Goal: Task Accomplishment & Management: Manage account settings

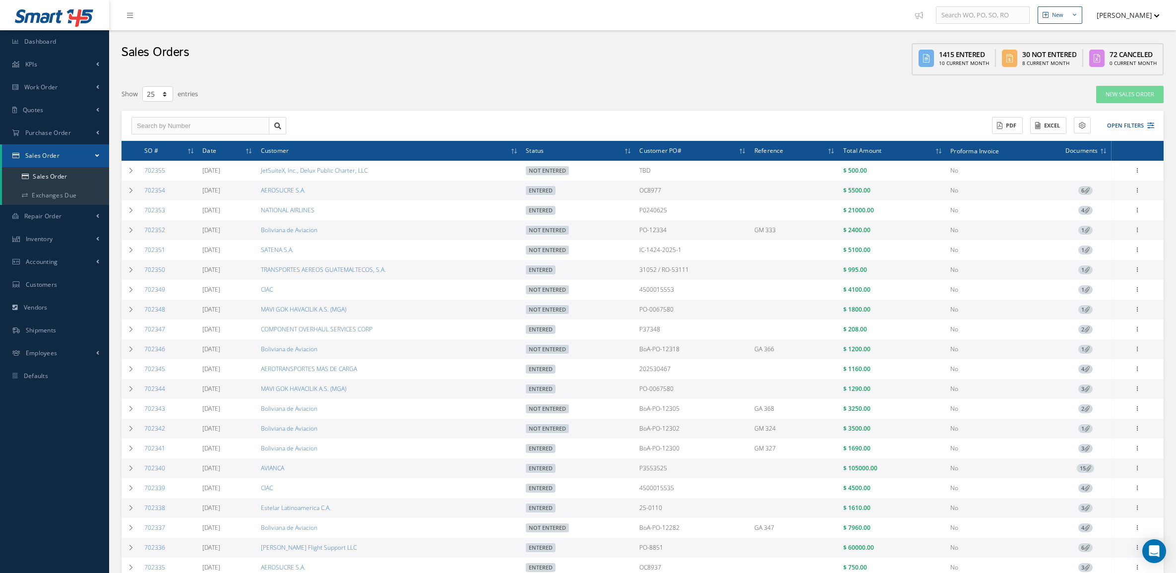
select select "25"
click at [1138, 186] on icon at bounding box center [1137, 189] width 10 height 8
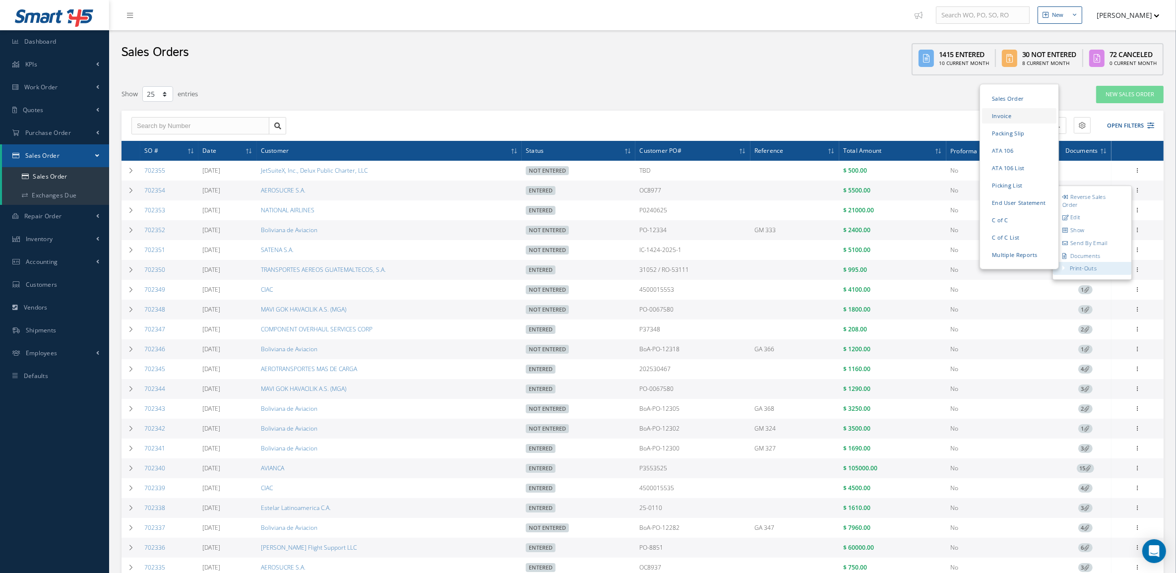
click at [1006, 110] on link "Invoice" at bounding box center [1019, 115] width 74 height 15
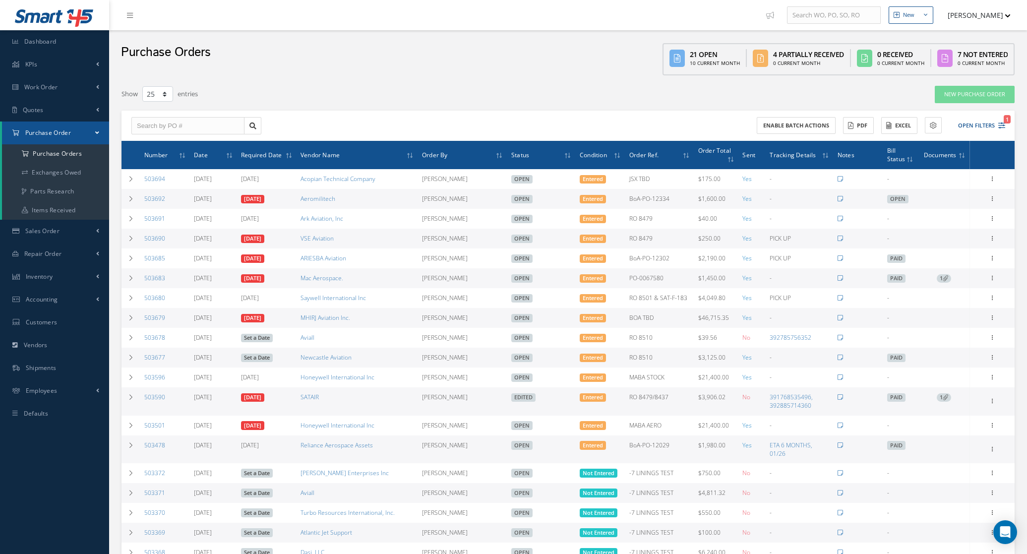
select select "25"
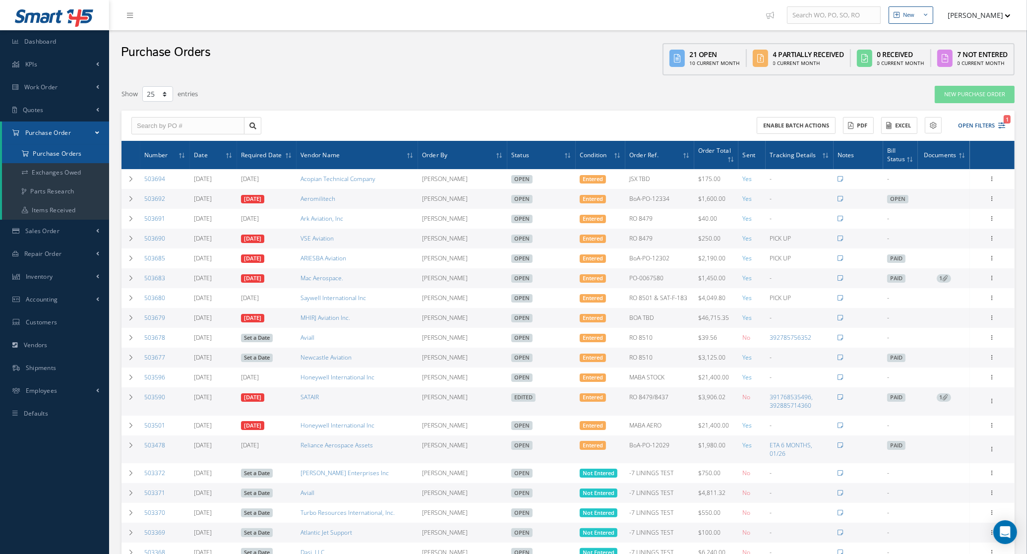
click at [77, 152] on a=1&status_id=2&status_id=3&status_id=5&collapsedFilters"] "Purchase Orders" at bounding box center [55, 153] width 107 height 19
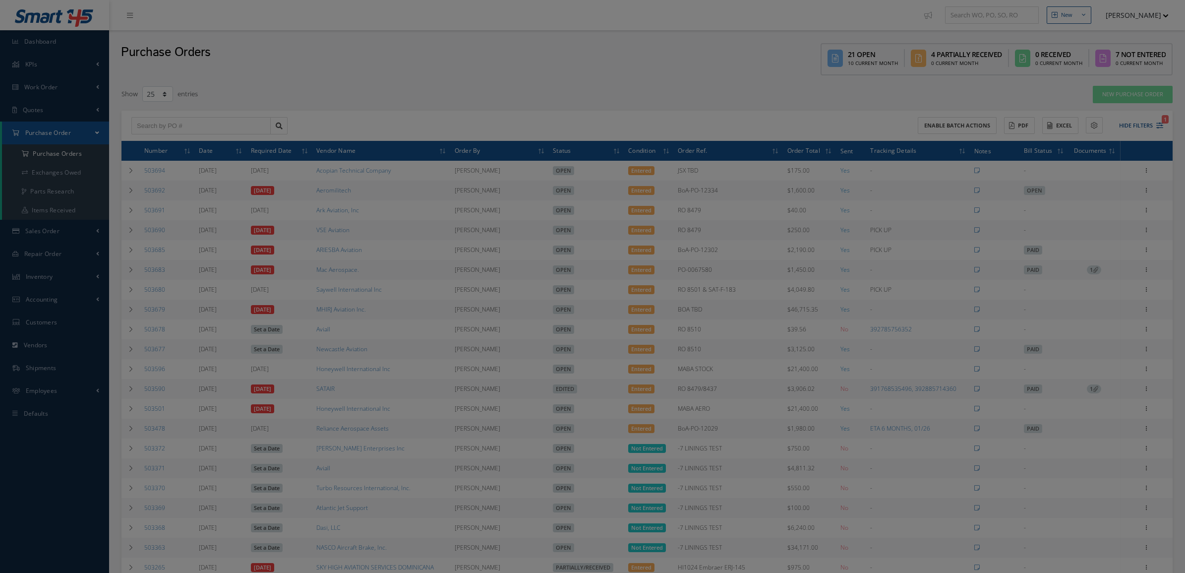
select select "25"
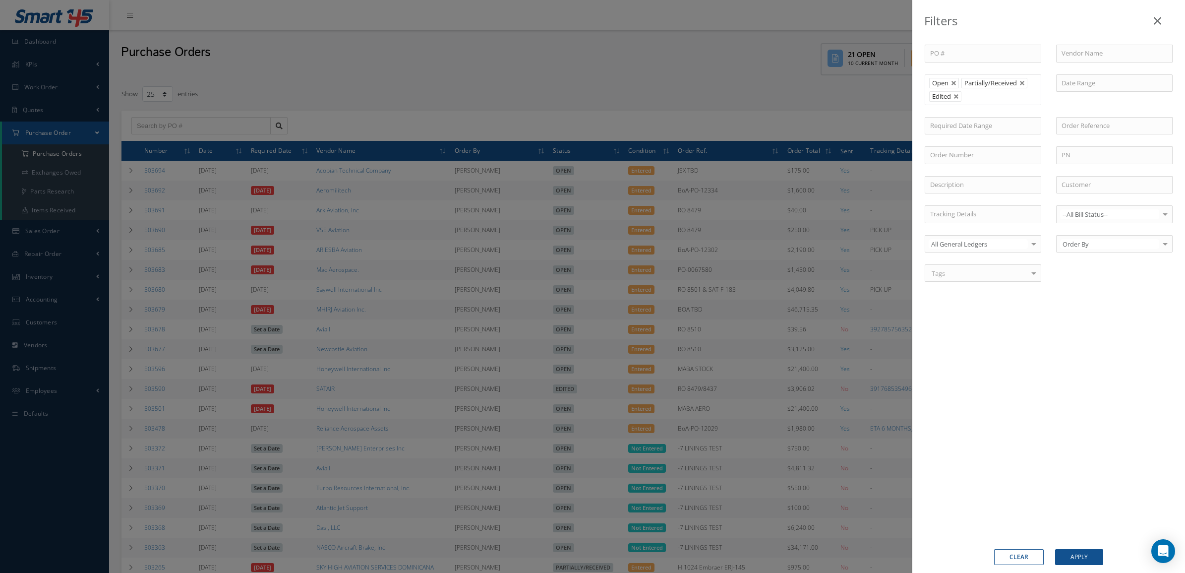
click at [73, 125] on div "Filters PO # Vendor Name Open Partially/Received Received Canceled Edited Open …" at bounding box center [592, 286] width 1185 height 573
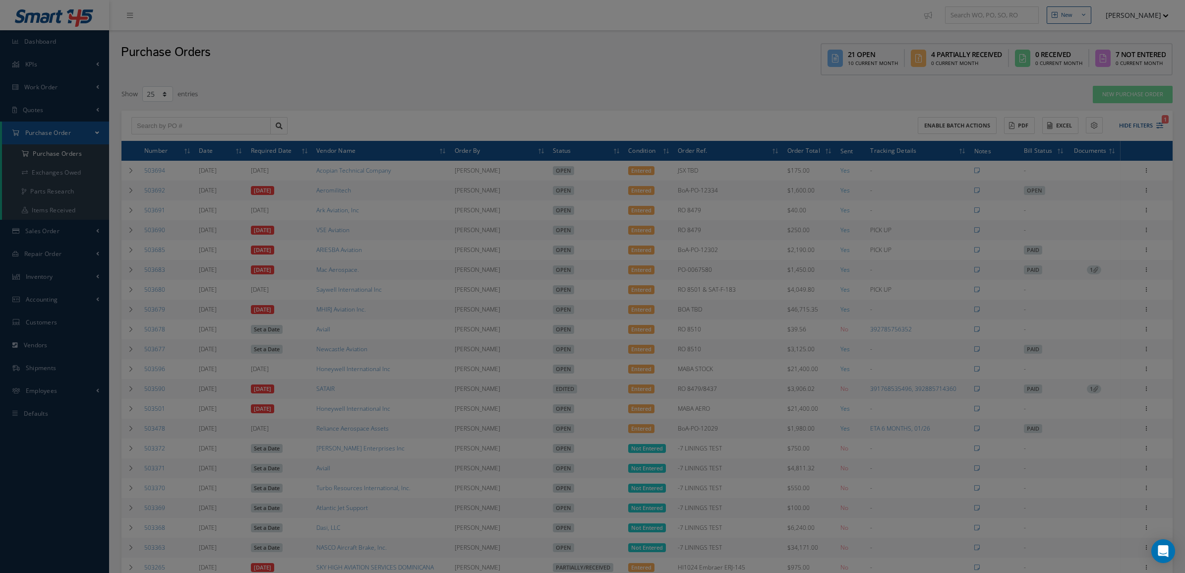
click at [54, 111] on div at bounding box center [592, 286] width 1185 height 573
click at [34, 108] on span "Quotes" at bounding box center [33, 110] width 21 height 8
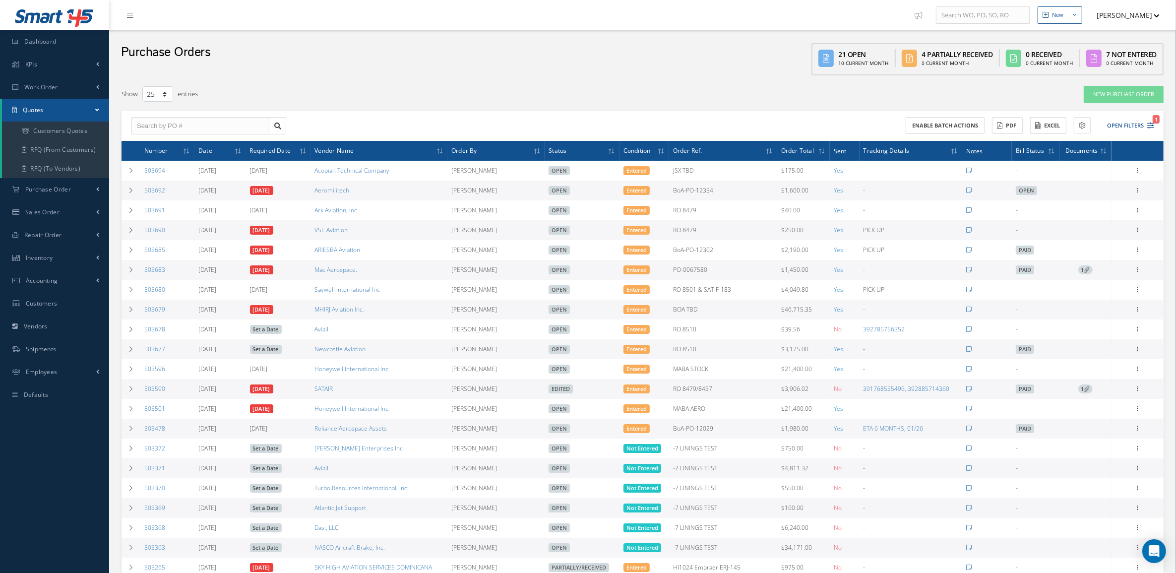
click at [33, 108] on span "Quotes" at bounding box center [33, 110] width 21 height 8
click at [43, 130] on link "Customers Quotes" at bounding box center [55, 130] width 107 height 19
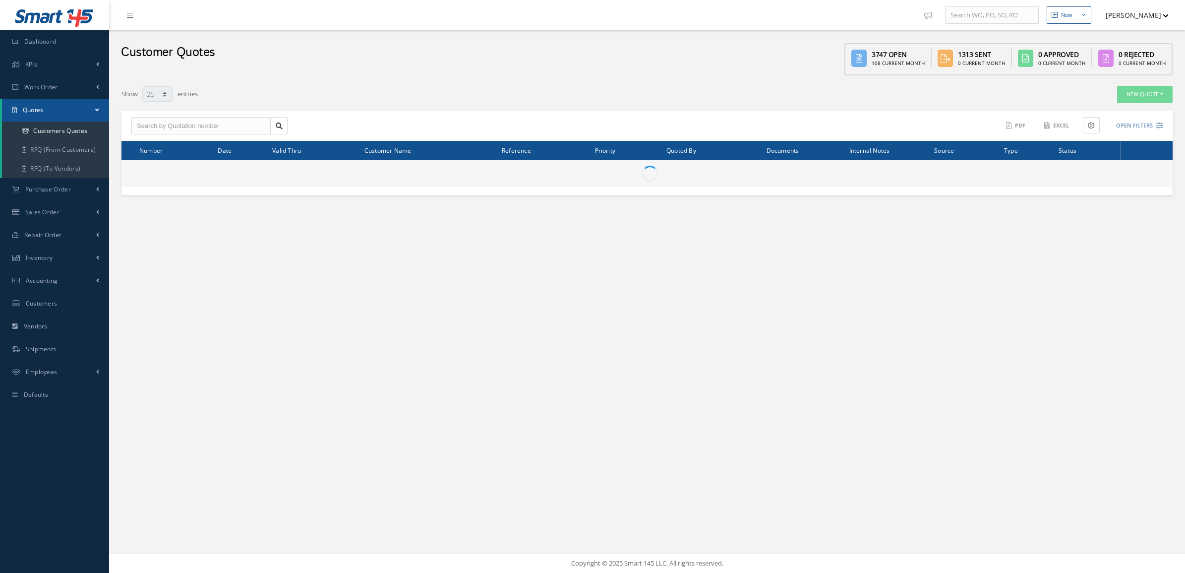
select select "25"
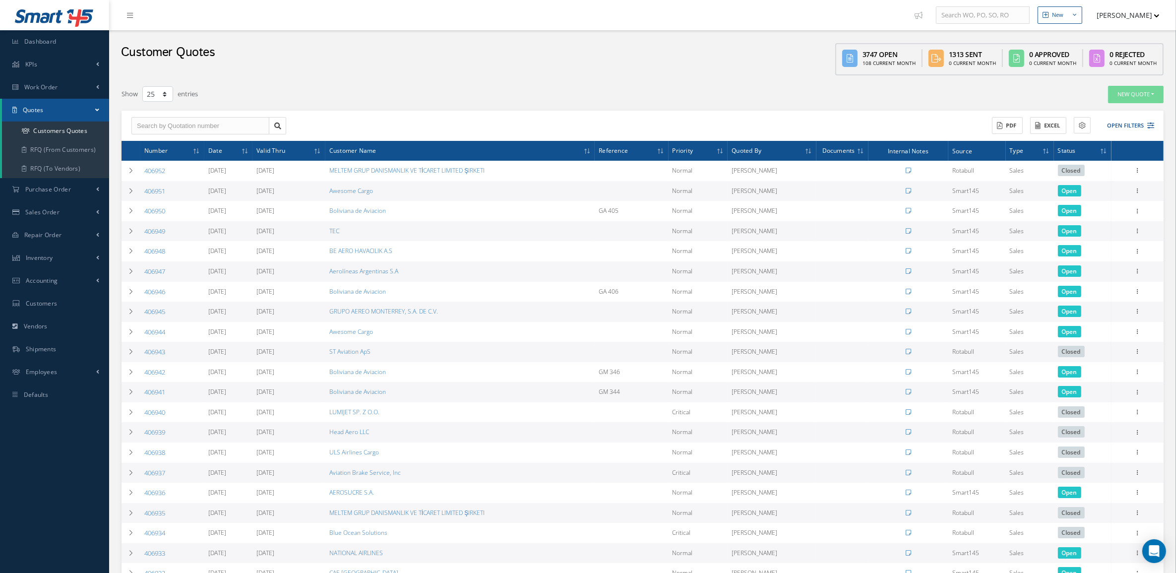
click at [1125, 112] on div "ACTIONS Receive Payments Select Customer MABA AERO LLC 21 AIR ABR AVIATION LEAS…" at bounding box center [642, 126] width 1042 height 31
click at [1125, 118] on button "Open Filters" at bounding box center [1126, 126] width 56 height 16
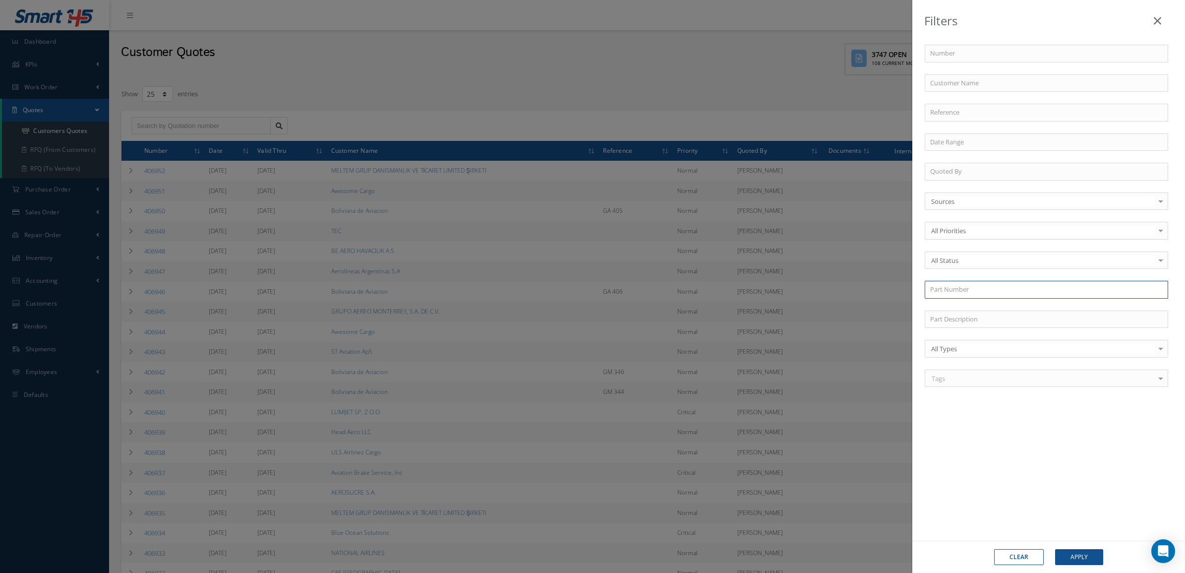
click at [970, 284] on input "text" at bounding box center [1046, 290] width 243 height 18
paste input "84327-50-XXXX"
type input "84327-50-XXXX"
click at [990, 306] on div "84327-50-XXXX" at bounding box center [1046, 307] width 233 height 10
click at [1072, 560] on button "Apply" at bounding box center [1079, 557] width 48 height 16
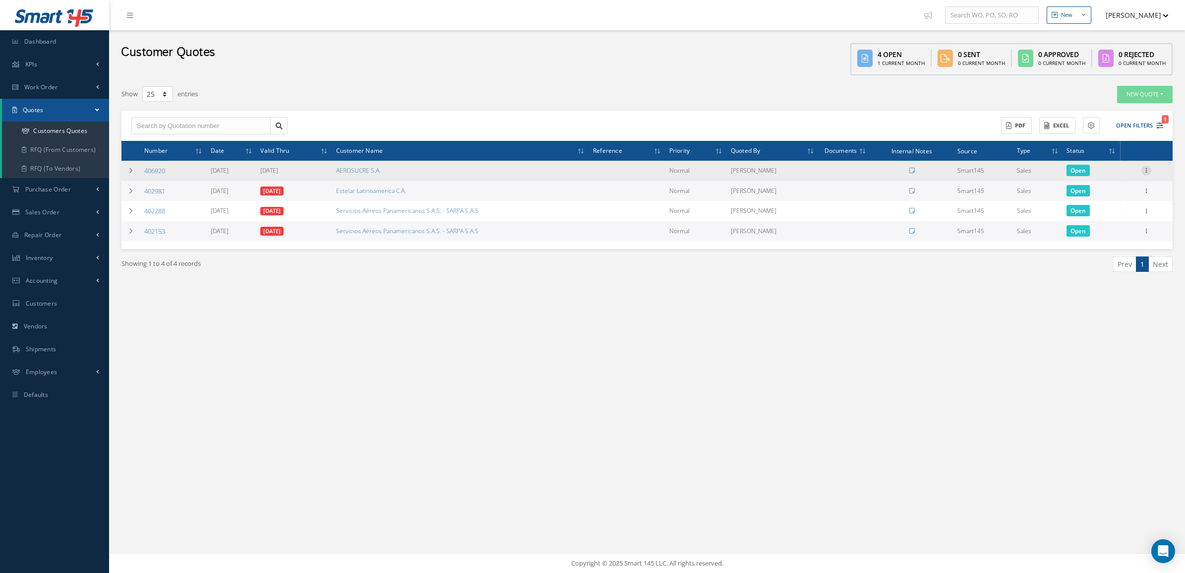
click at [1148, 168] on icon at bounding box center [1146, 170] width 10 height 8
click at [1105, 232] on link "Convert to Sales Order" at bounding box center [1101, 232] width 78 height 20
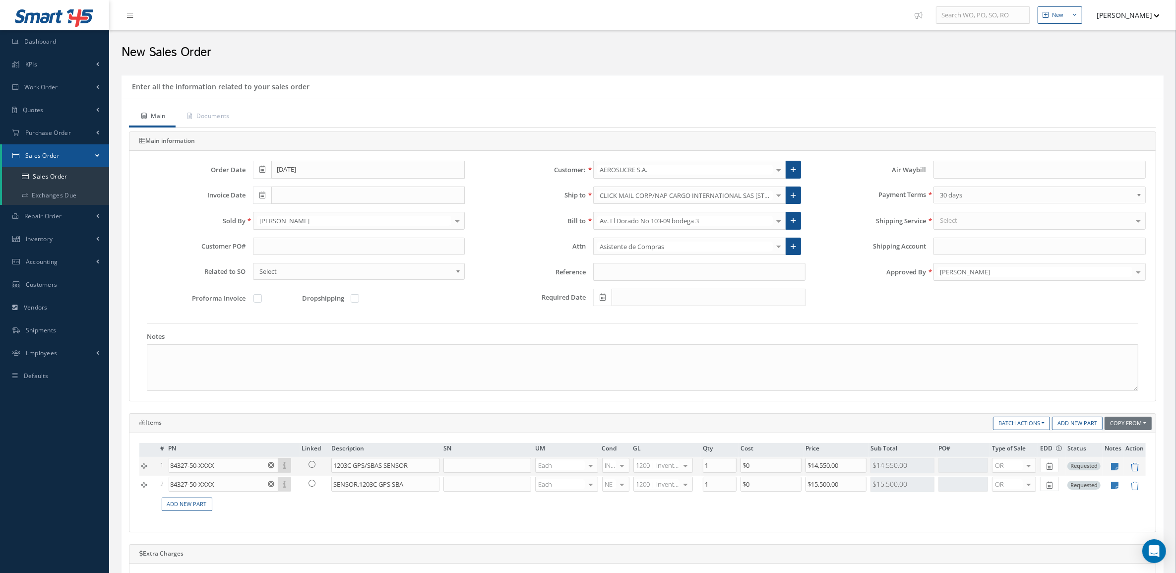
click at [1137, 469] on icon at bounding box center [1134, 467] width 8 height 8
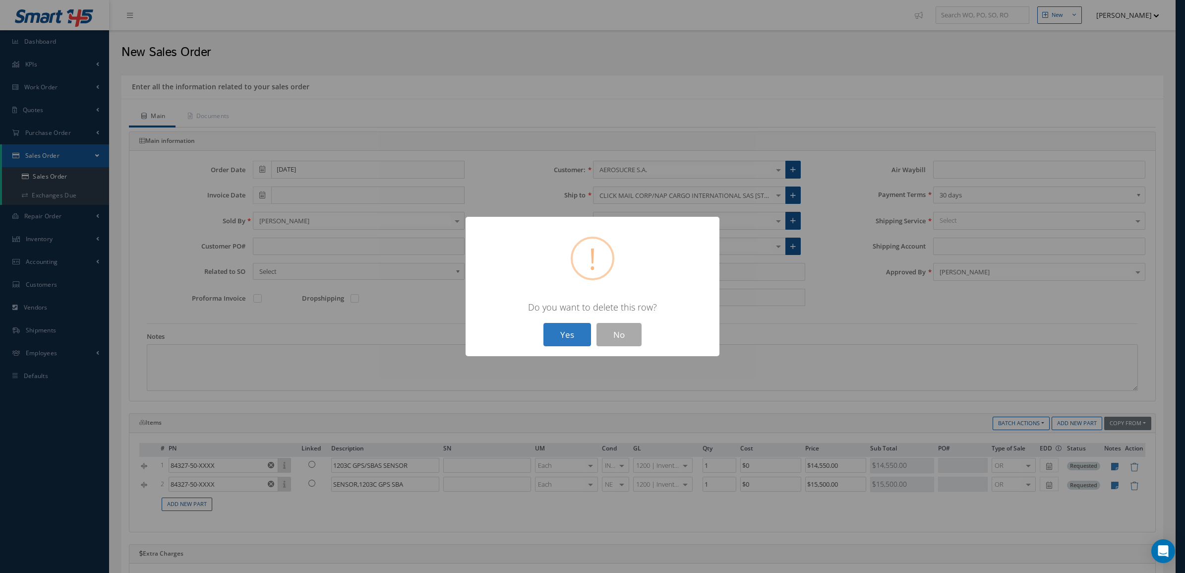
click at [549, 327] on button "Yes" at bounding box center [567, 334] width 48 height 23
type input "SENSOR,1203C GPS SBA"
type input "$15,500"
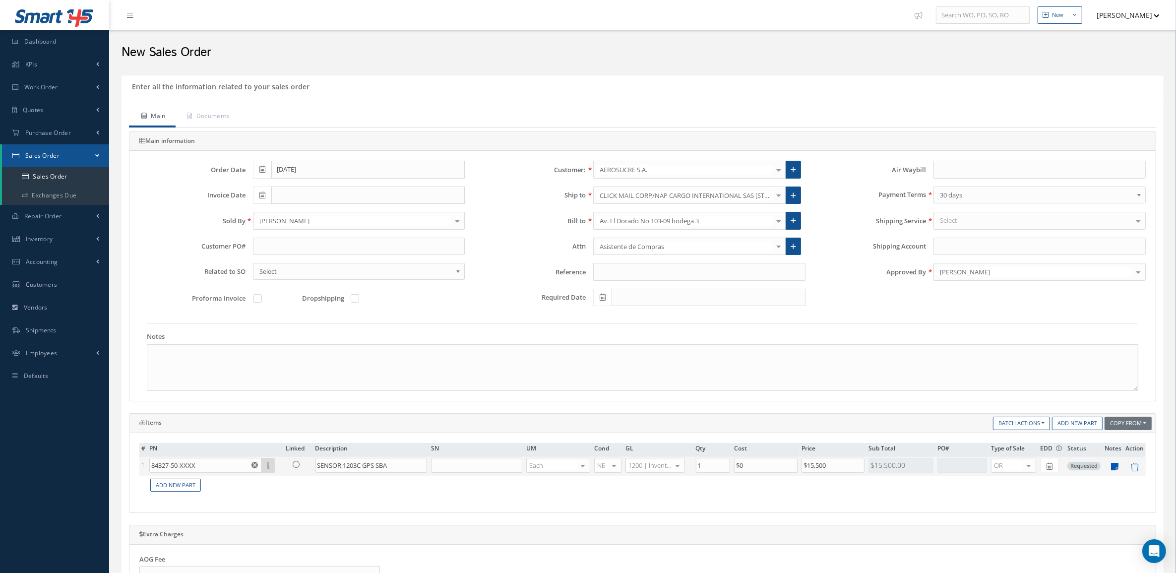
click at [1109, 469] on link at bounding box center [1112, 467] width 11 height 8
type textarea "Warranty: 30 days"
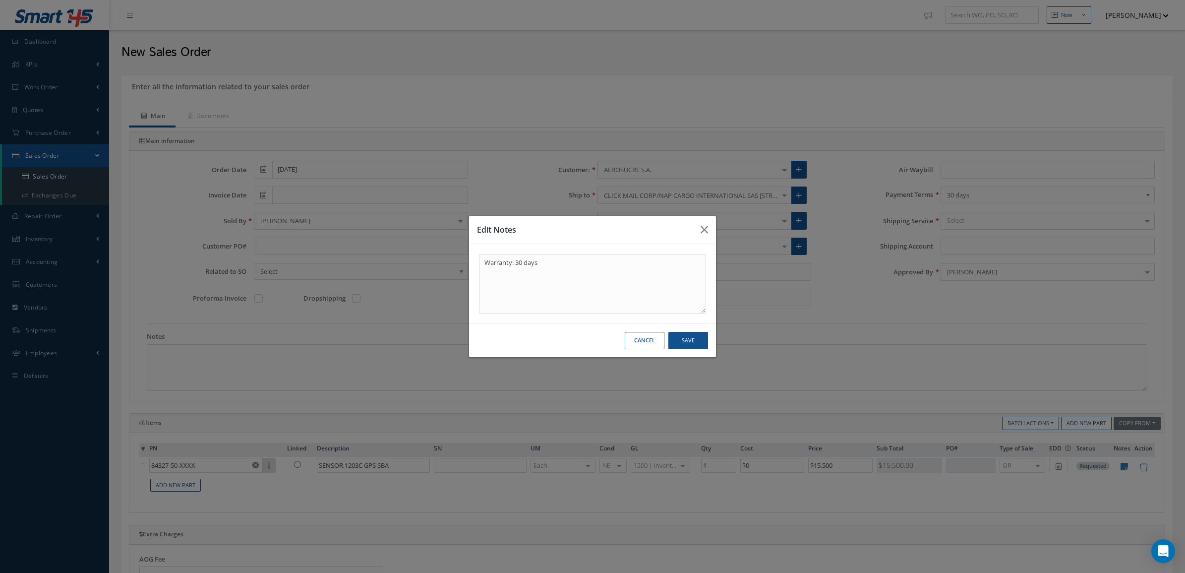
click at [657, 338] on button "Cancel" at bounding box center [645, 340] width 40 height 17
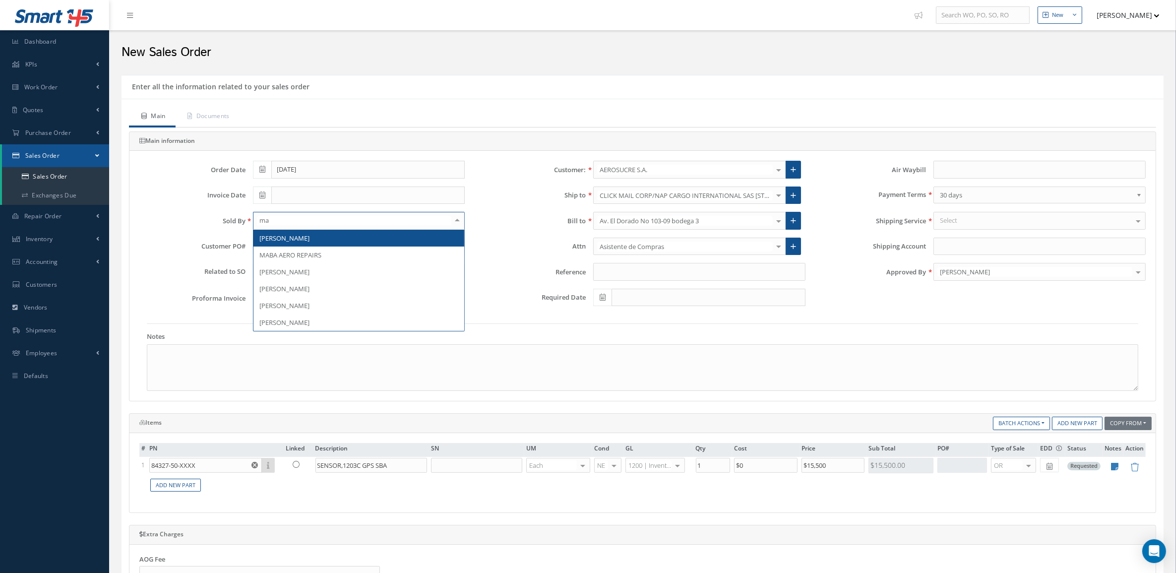
type input "mar"
click at [341, 239] on span "[PERSON_NAME]" at bounding box center [358, 238] width 211 height 17
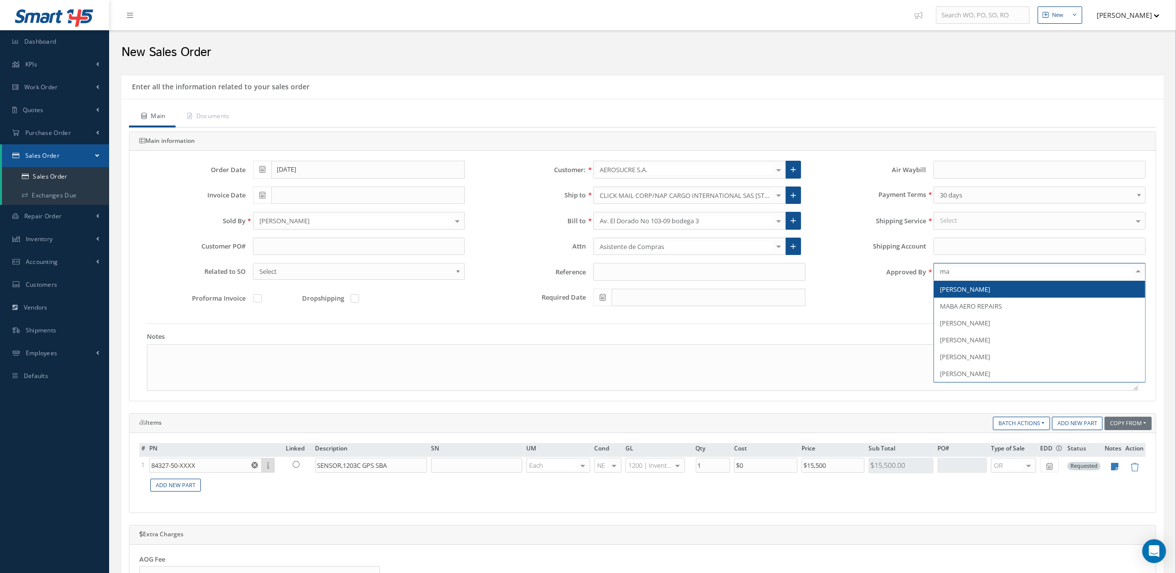
type input "mar"
click at [1000, 289] on span "[PERSON_NAME]" at bounding box center [1039, 289] width 211 height 17
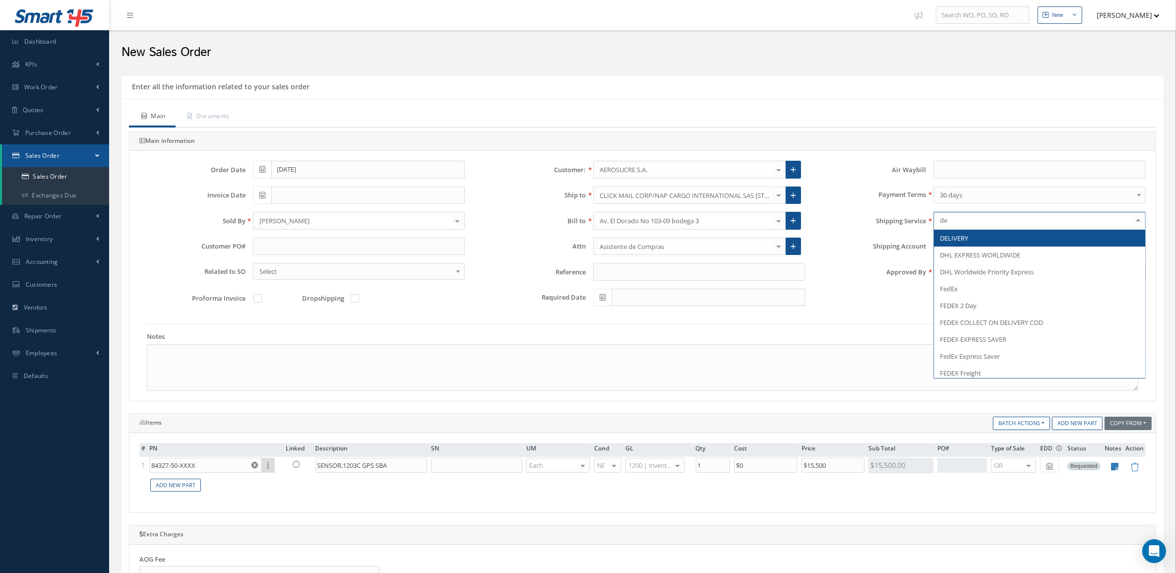
type input "del"
click at [961, 237] on span "DELIVERY" at bounding box center [954, 238] width 28 height 9
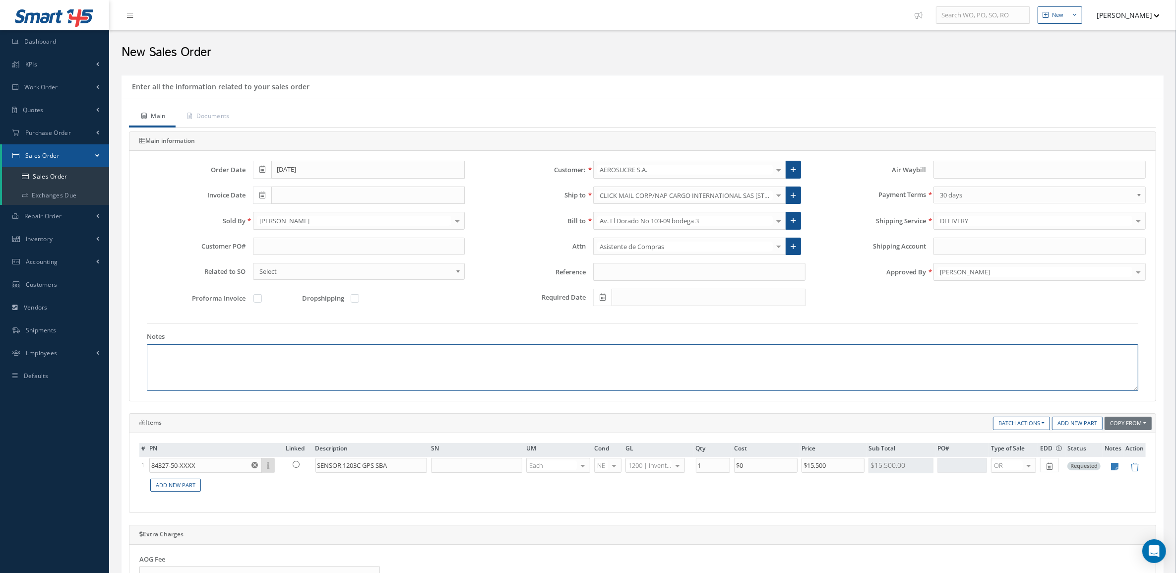
click at [385, 370] on textarea at bounding box center [642, 367] width 991 height 47
paste textarea "INCOTERM: FCA-MIA MONEDA DE NEGOCIACIÓN: USD"
type textarea "INCOTERM: FCA-MIA MONEDA DE NEGOCIACIÓN: USD"
click at [276, 249] on input "text" at bounding box center [359, 247] width 212 height 18
paste input "OC8981"
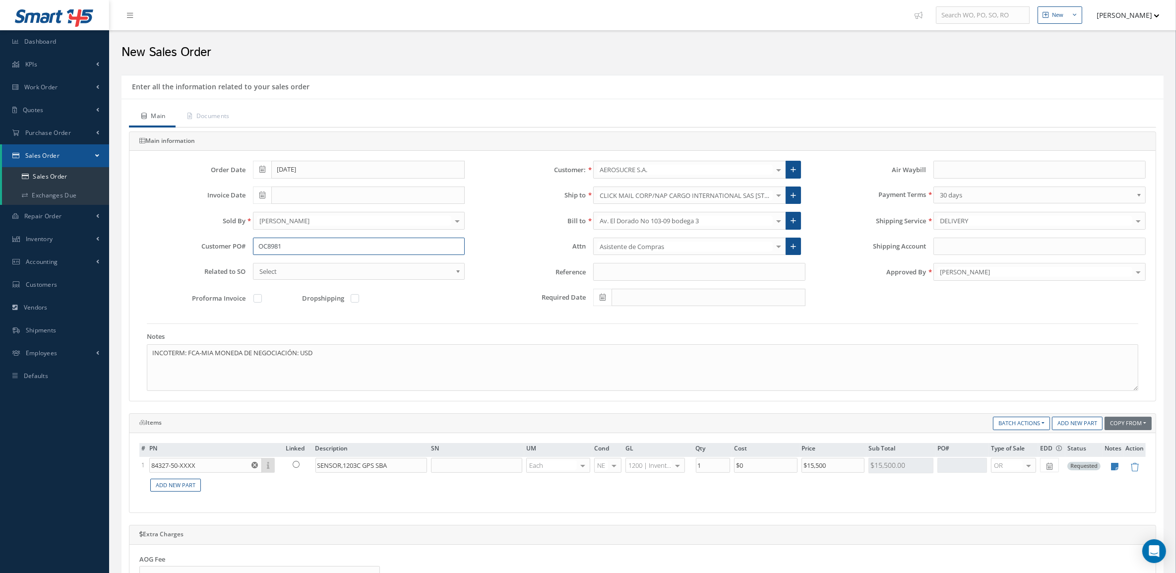
type input "OC8981"
click at [204, 103] on div "Main Documents Main information Order Date 09/09/2025 Customer: AEROSUCRE S.A. …" at bounding box center [642, 482] width 1042 height 767
click at [207, 113] on link "Documents" at bounding box center [208, 117] width 64 height 21
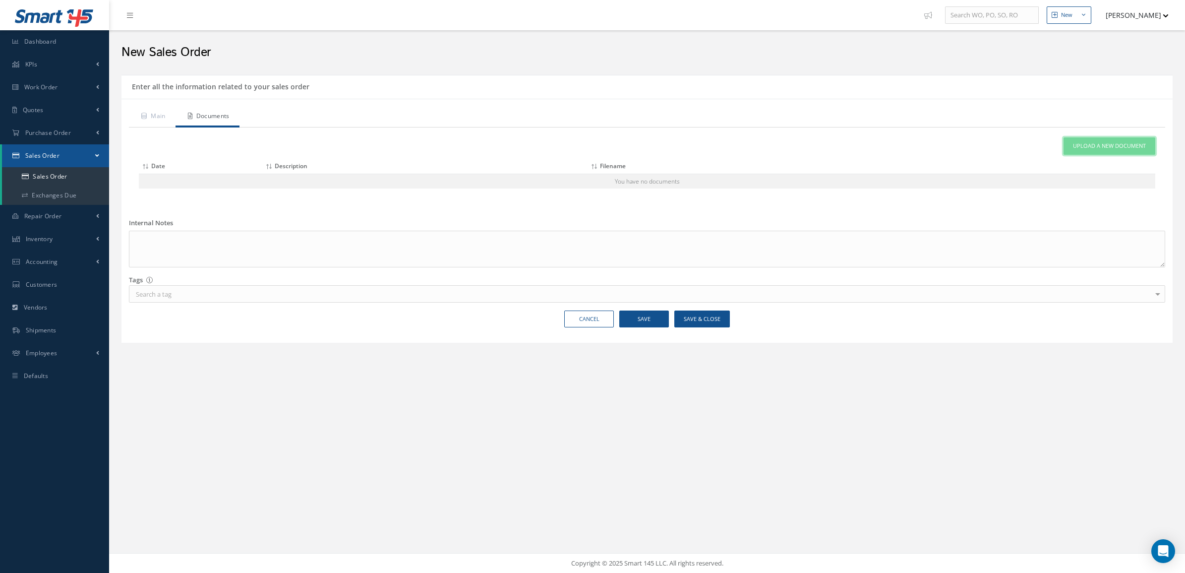
click at [1104, 138] on link "Upload a New Document" at bounding box center [1110, 145] width 92 height 17
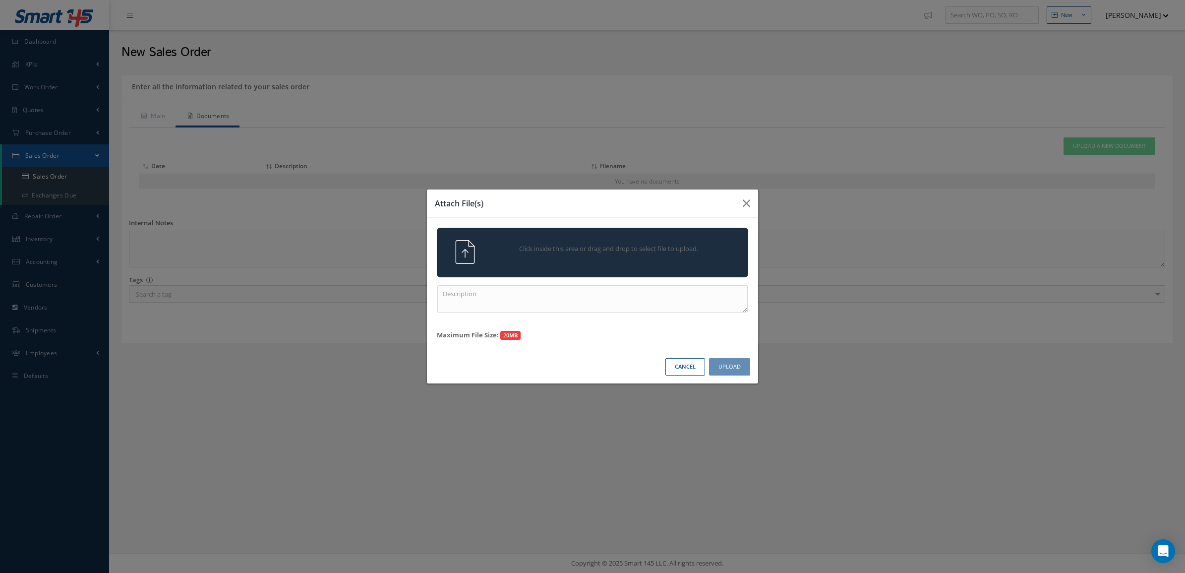
click at [689, 260] on div "Click inside this area or drag and drop to select file to upload." at bounding box center [592, 252] width 326 height 24
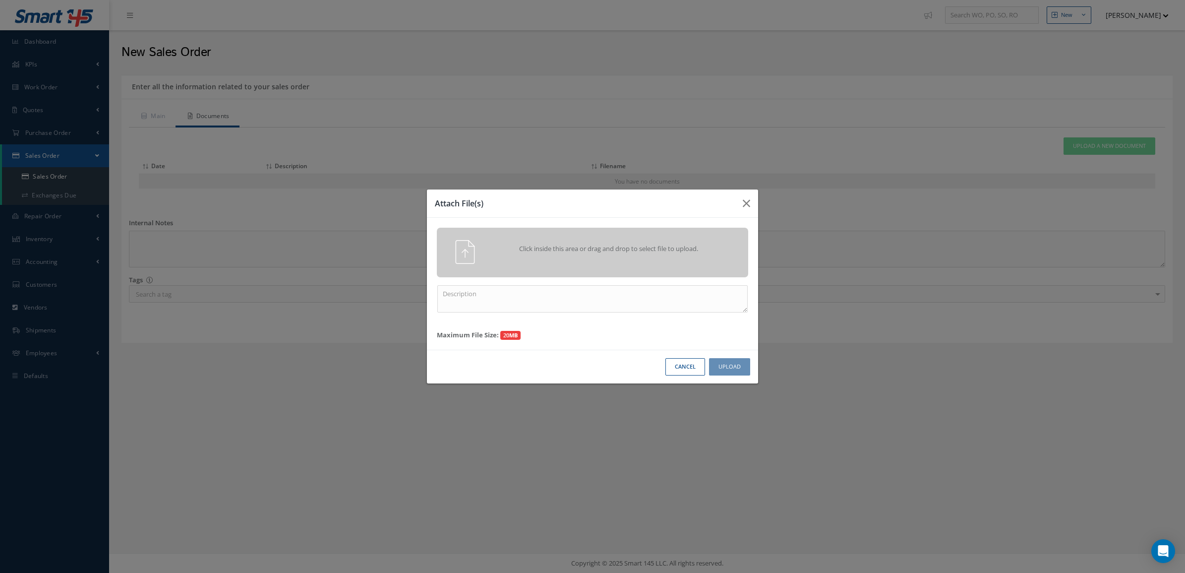
click at [1047, 237] on div "Attach File(s) Click inside this area or drag and drop to select file to upload…" at bounding box center [592, 286] width 1185 height 573
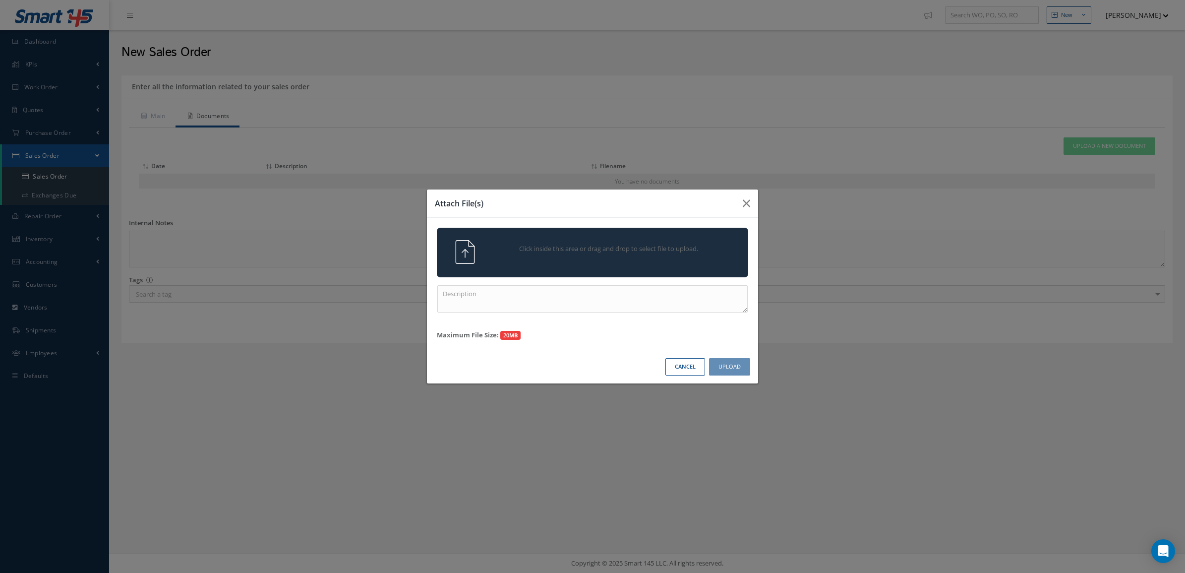
click at [600, 240] on div "Click inside this area or drag and drop to select file to upload." at bounding box center [606, 250] width 245 height 20
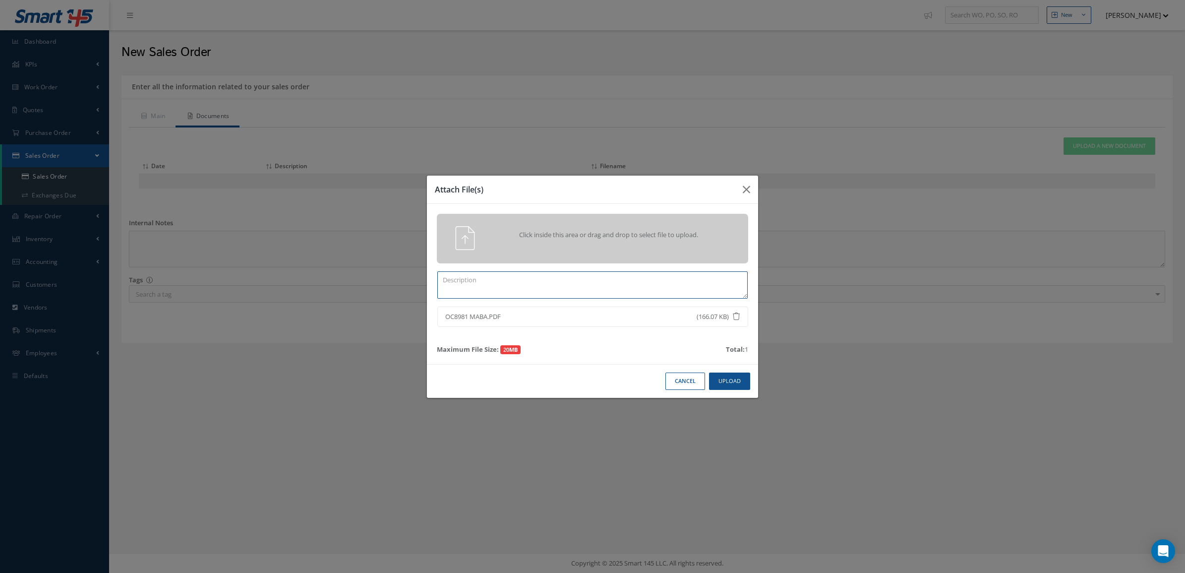
click at [615, 296] on textarea at bounding box center [592, 284] width 310 height 27
type textarea "po"
click at [734, 378] on button "Upload" at bounding box center [729, 380] width 41 height 17
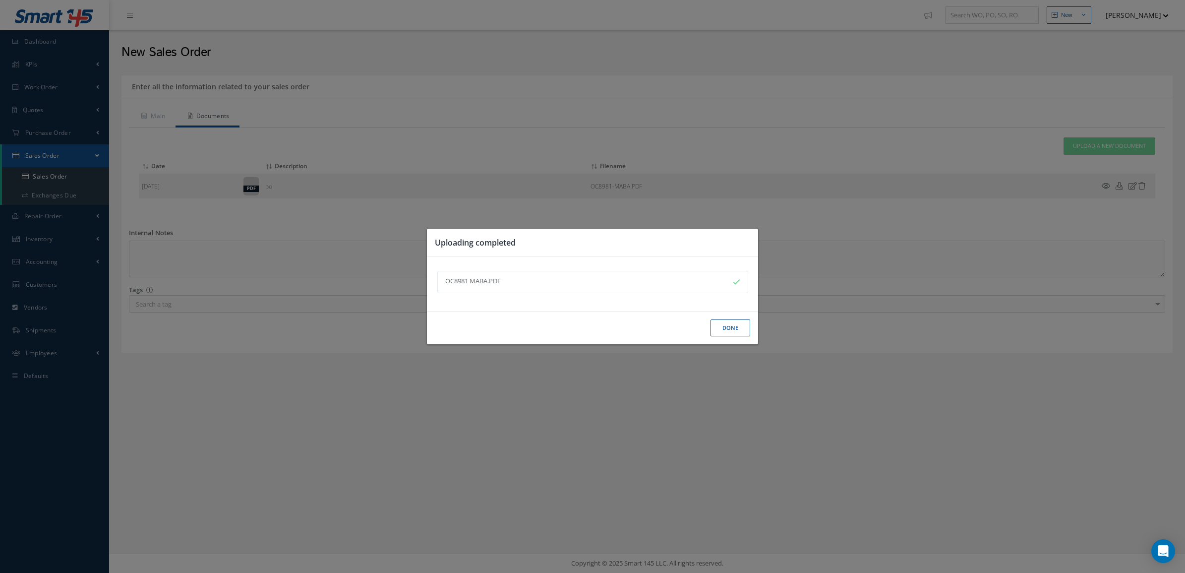
click at [723, 336] on button "Done" at bounding box center [731, 327] width 40 height 17
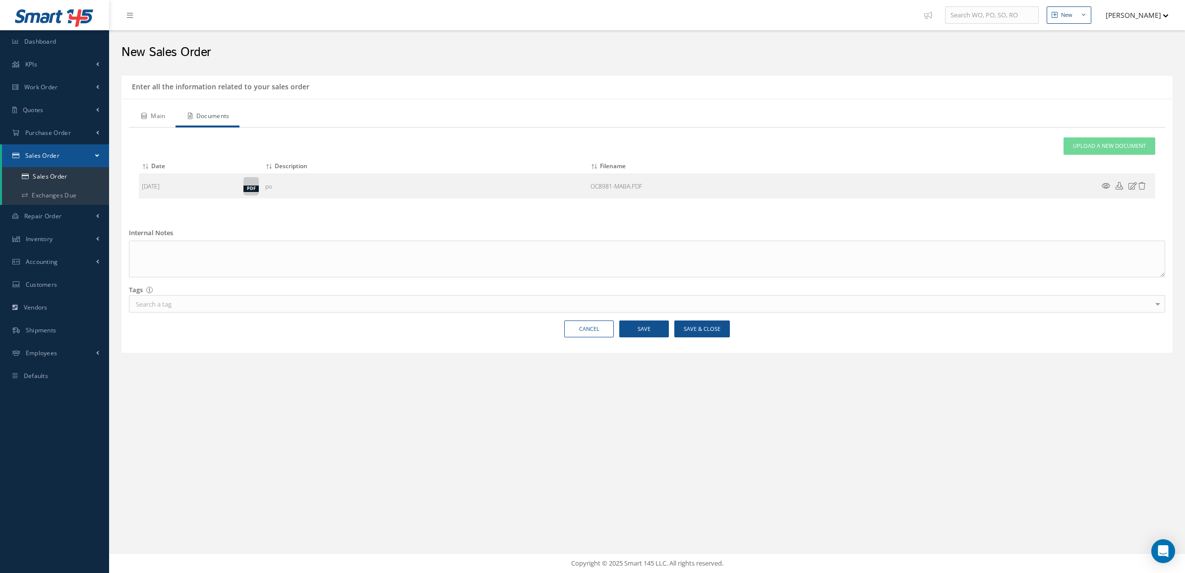
click at [146, 121] on link "Main" at bounding box center [152, 117] width 47 height 21
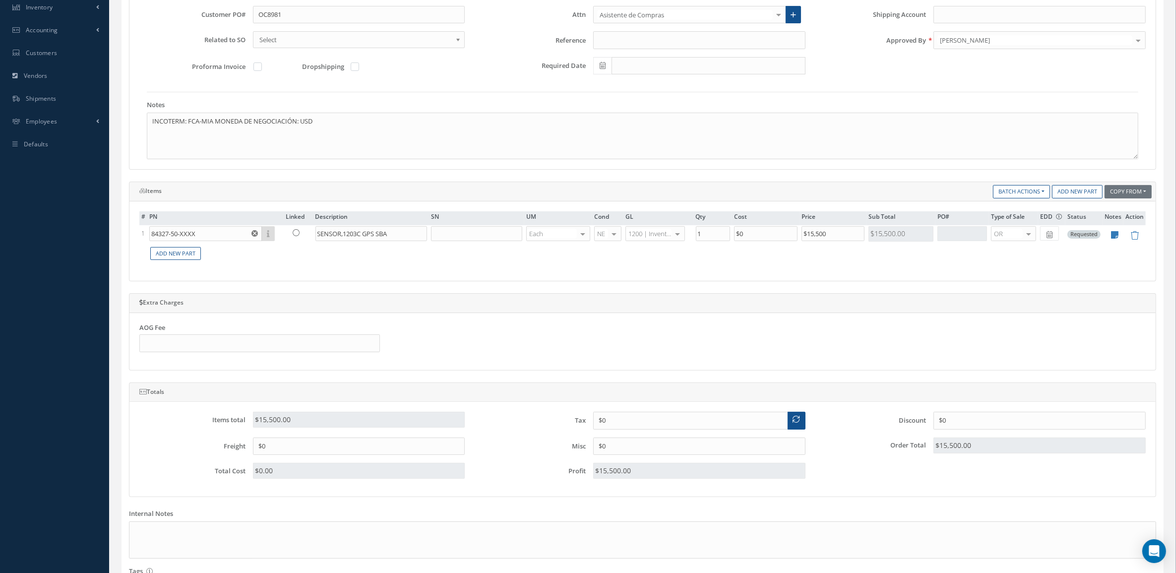
scroll to position [310, 0]
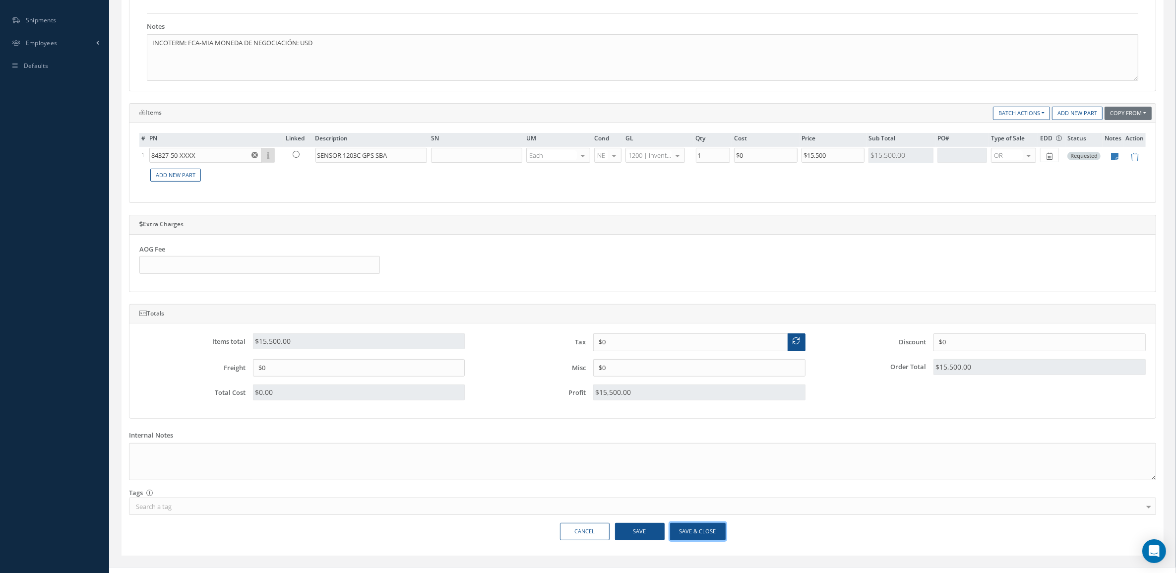
click at [713, 534] on button "Save & Close" at bounding box center [698, 531] width 56 height 17
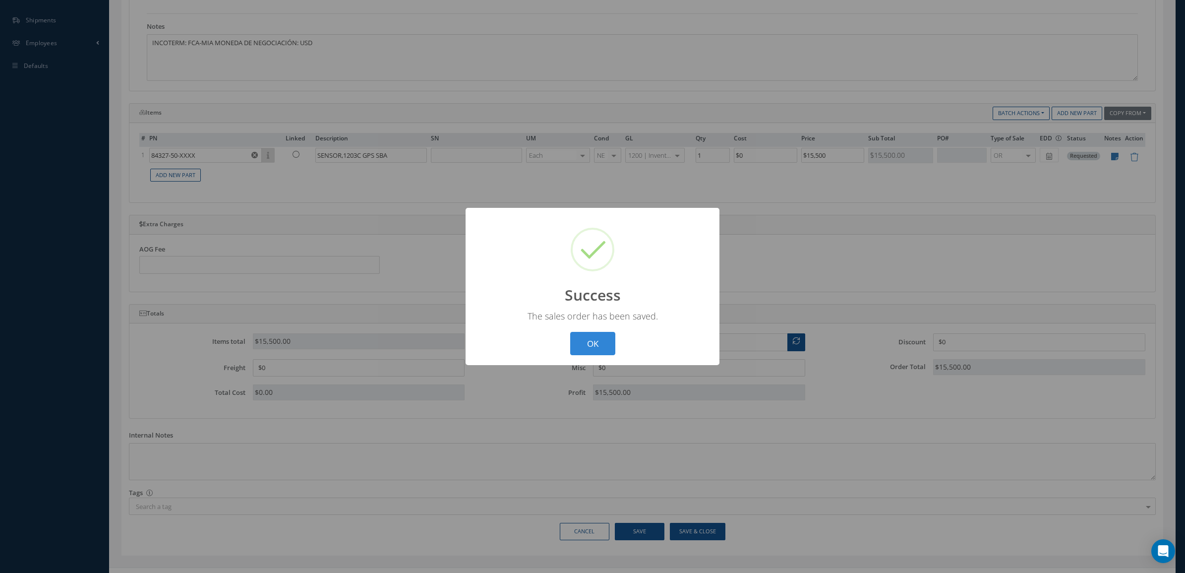
click at [594, 327] on div "? ! i Success × The sales order has been saved. OK Cancel" at bounding box center [593, 286] width 254 height 157
click at [595, 335] on button "OK" at bounding box center [592, 343] width 45 height 23
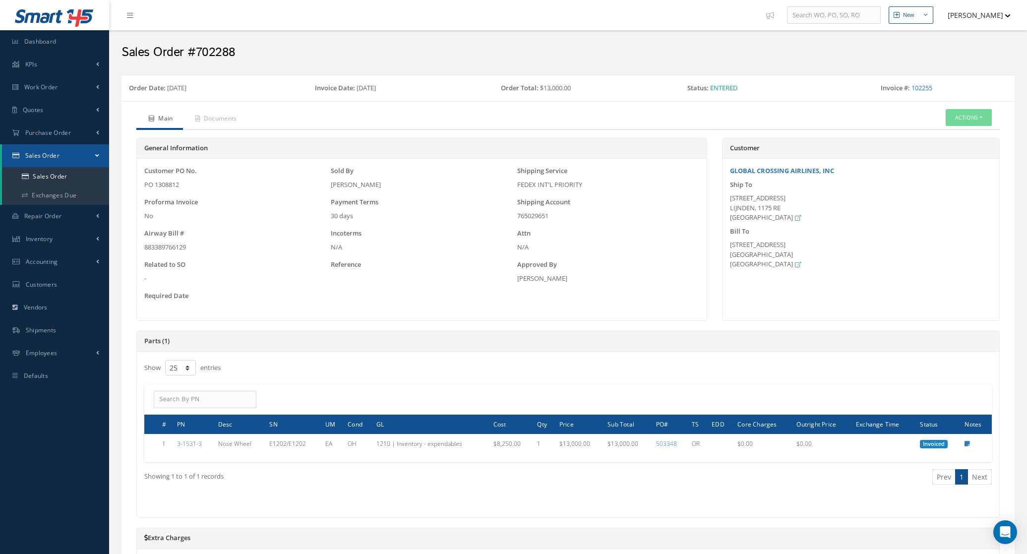
select select "25"
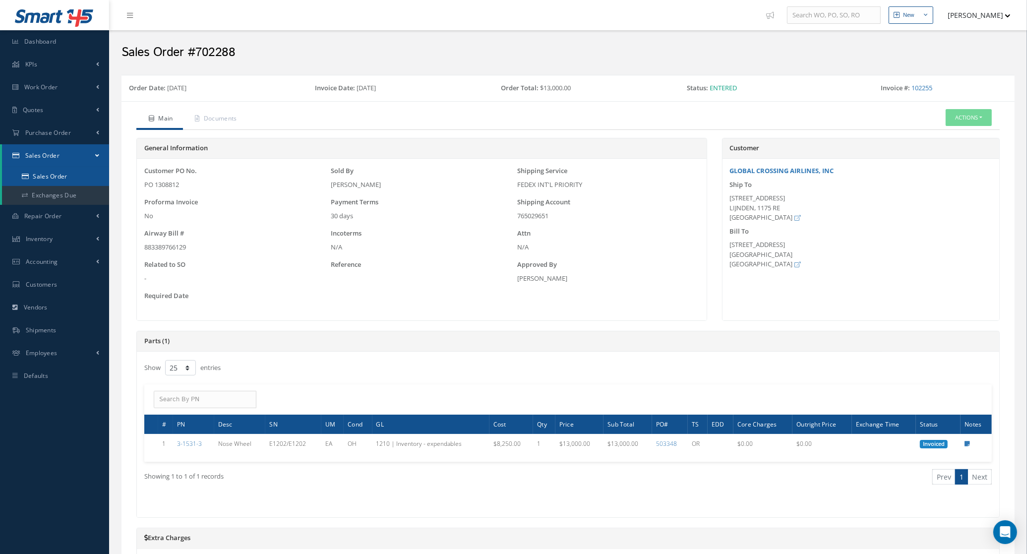
click at [70, 171] on link "Sales Order" at bounding box center [55, 176] width 107 height 19
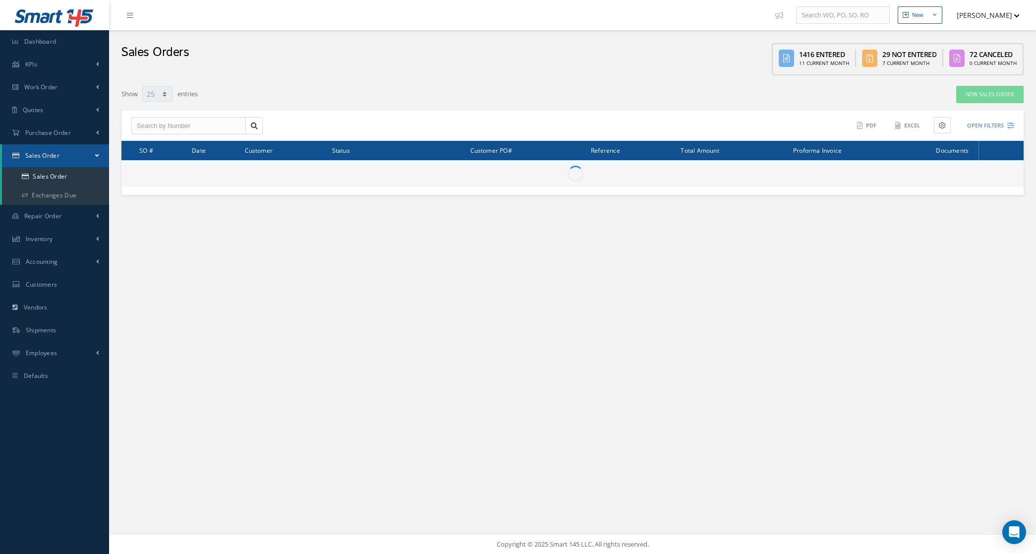
select select "25"
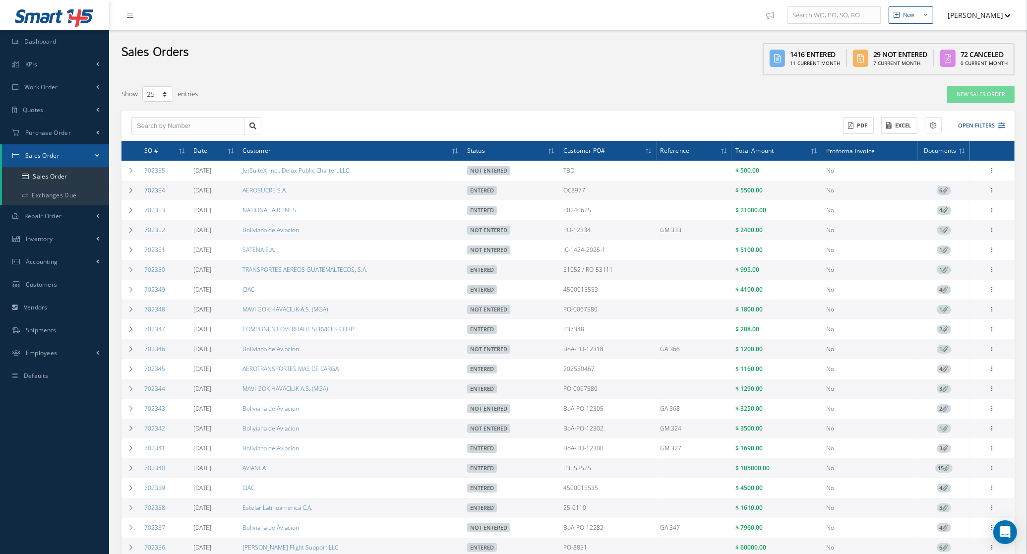
click at [157, 189] on link "702354" at bounding box center [154, 190] width 21 height 8
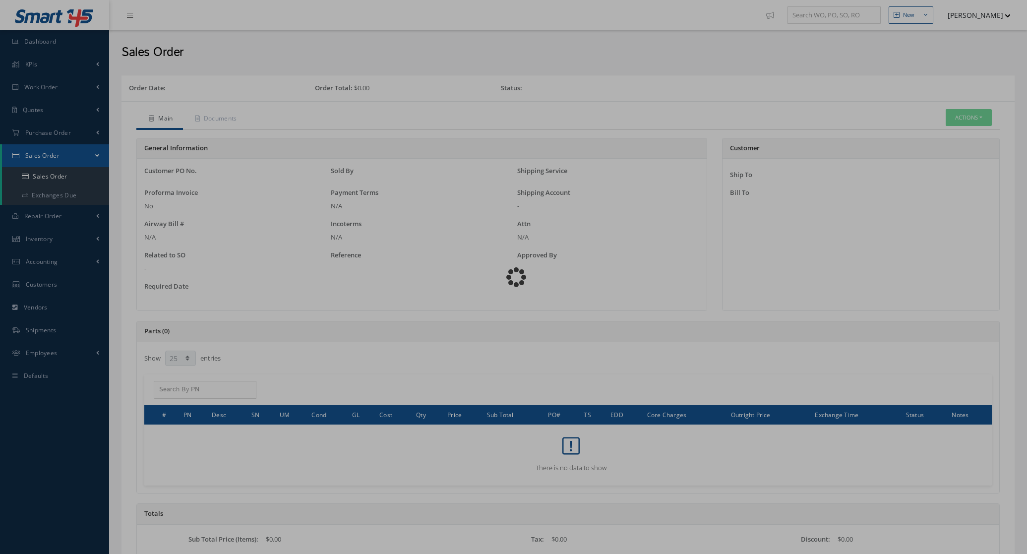
select select "25"
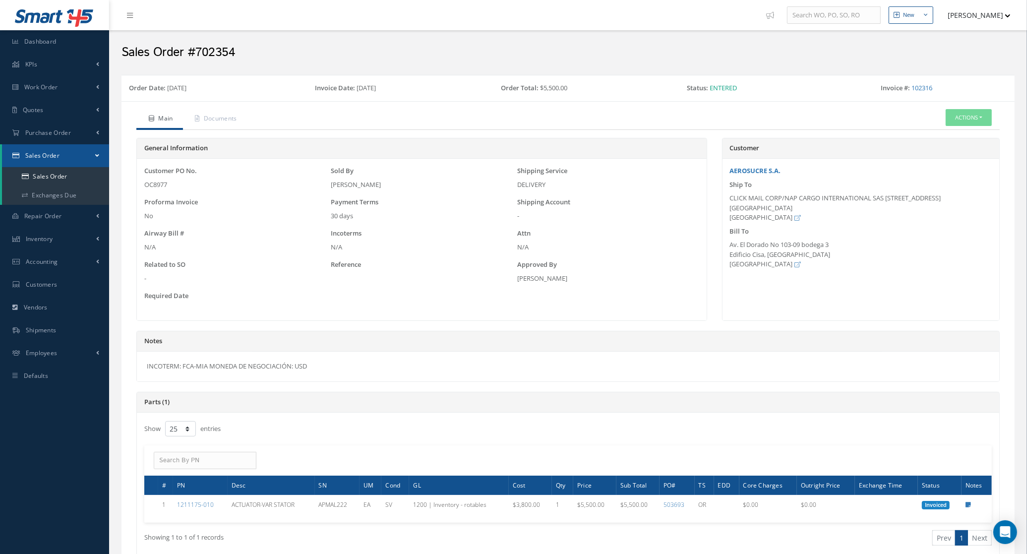
drag, startPoint x: 330, startPoint y: 364, endPoint x: 109, endPoint y: 365, distance: 221.1
click at [109, 365] on div "New New Work Order New Purchase Order New Customer Quote New Sales Order New Re…" at bounding box center [568, 422] width 918 height 844
copy div "INCOTERM: FCA-MIA MONEDA DE NEGOCIACIÓN: USD"
click at [22, 178] on icon at bounding box center [25, 177] width 7 height 6
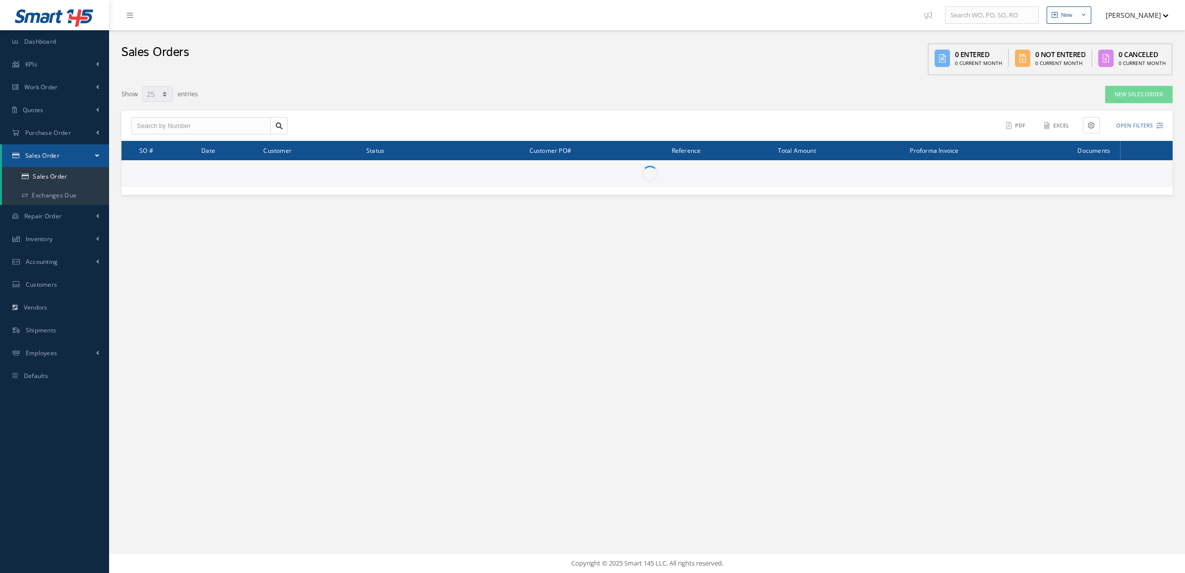
select select "25"
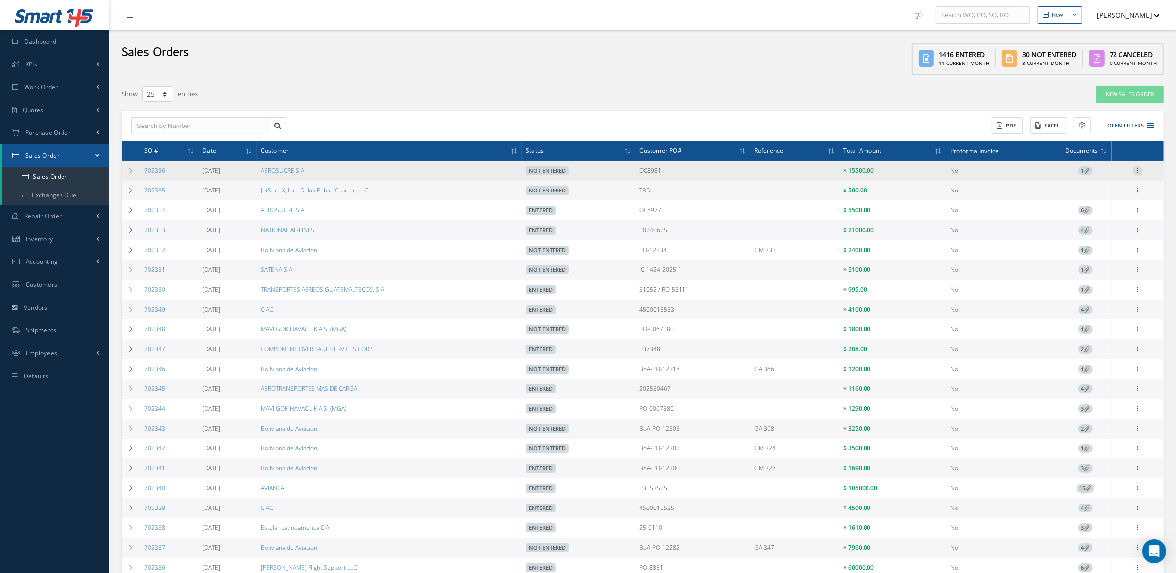
click at [1136, 173] on icon at bounding box center [1137, 170] width 10 height 8
click at [1091, 192] on link "Edit" at bounding box center [1092, 189] width 78 height 13
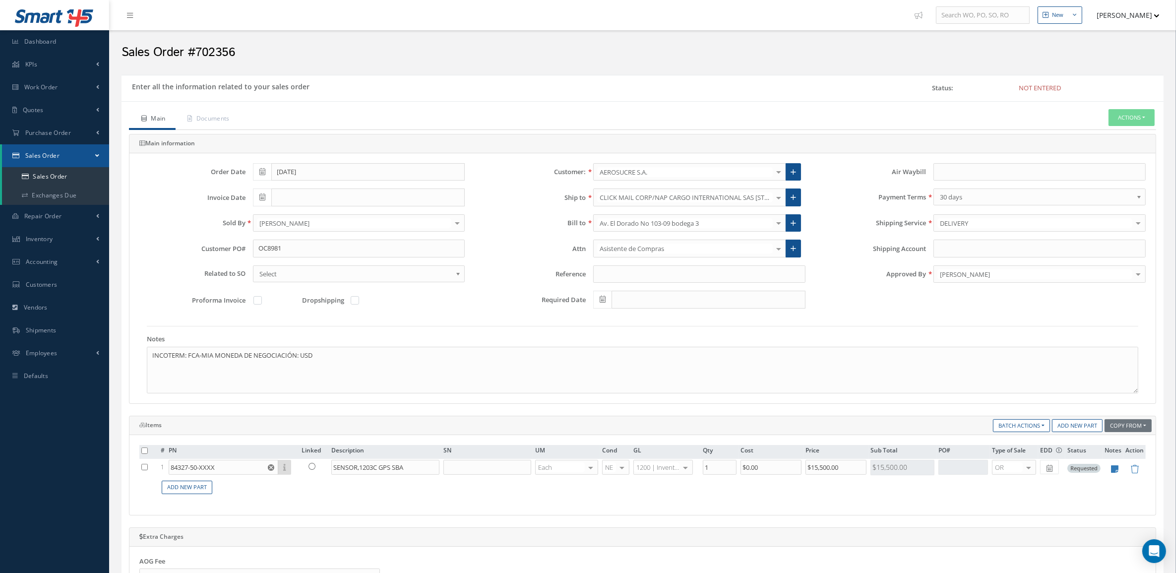
click at [254, 306] on div at bounding box center [274, 301] width 42 height 11
click at [261, 302] on label at bounding box center [262, 300] width 2 height 9
click at [256, 302] on input "checkbox" at bounding box center [258, 301] width 6 height 6
checkbox input "true"
click at [1120, 121] on button "Actions" at bounding box center [1131, 117] width 46 height 17
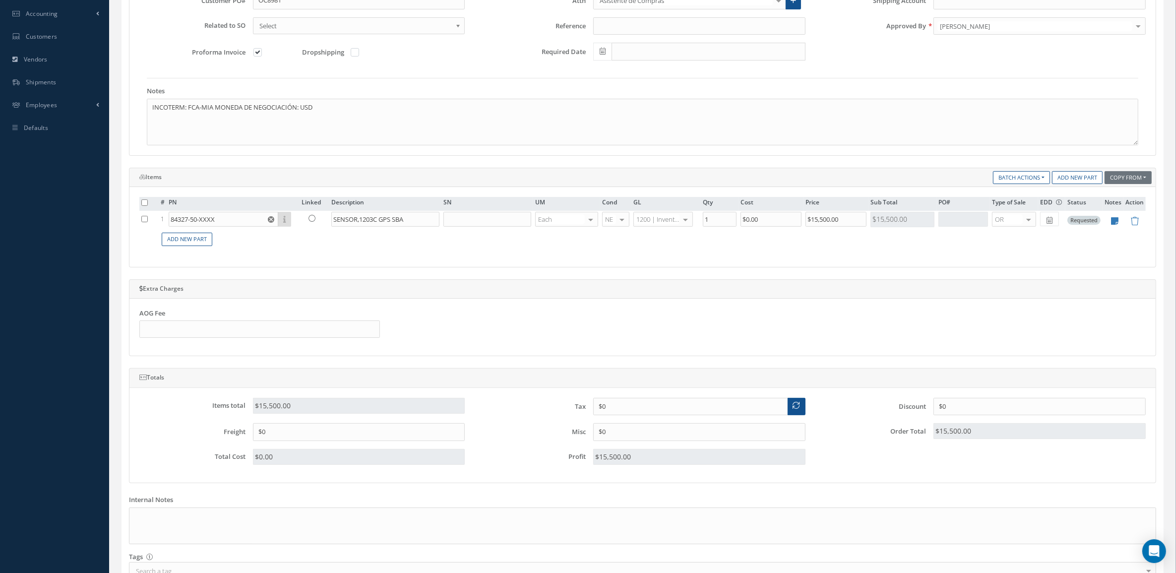
scroll to position [331, 0]
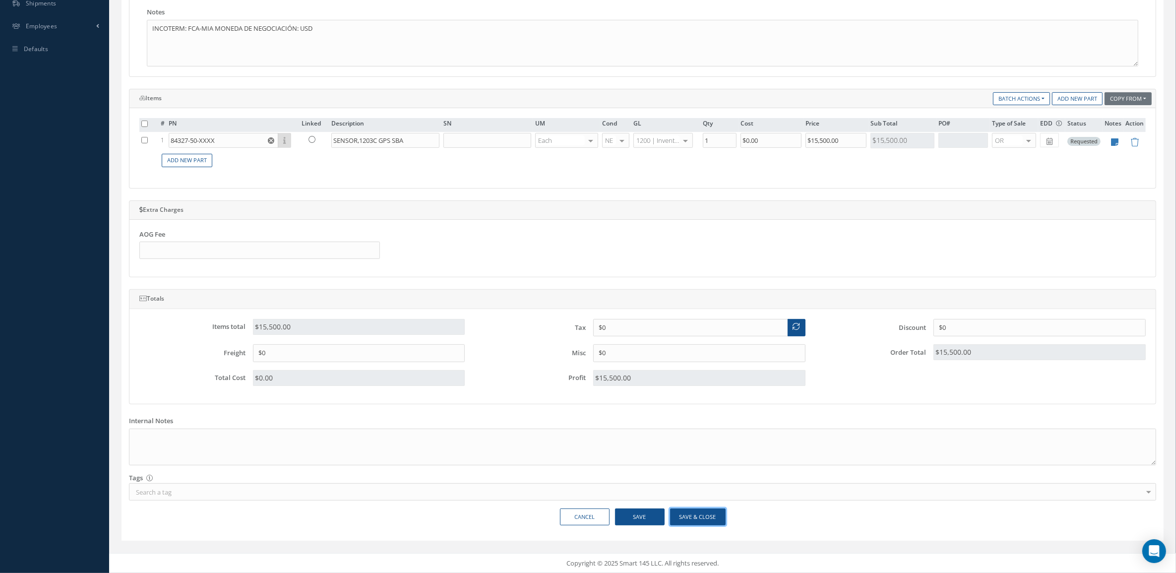
click at [707, 519] on button "Save & Close" at bounding box center [698, 516] width 56 height 17
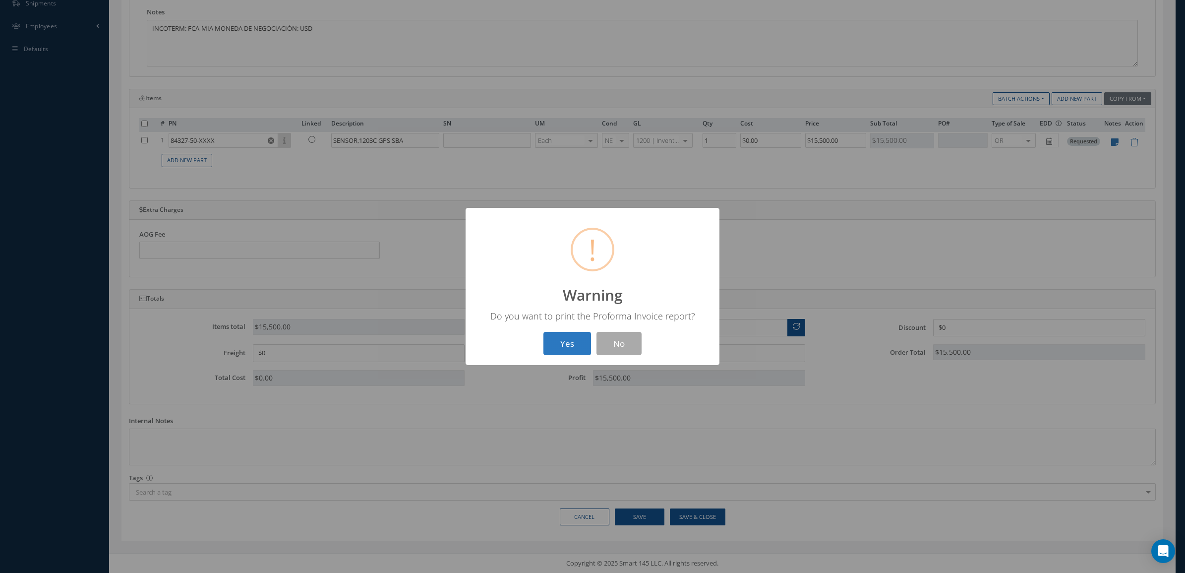
click at [561, 345] on button "Yes" at bounding box center [567, 343] width 48 height 23
click at [593, 343] on button "OK" at bounding box center [592, 343] width 45 height 23
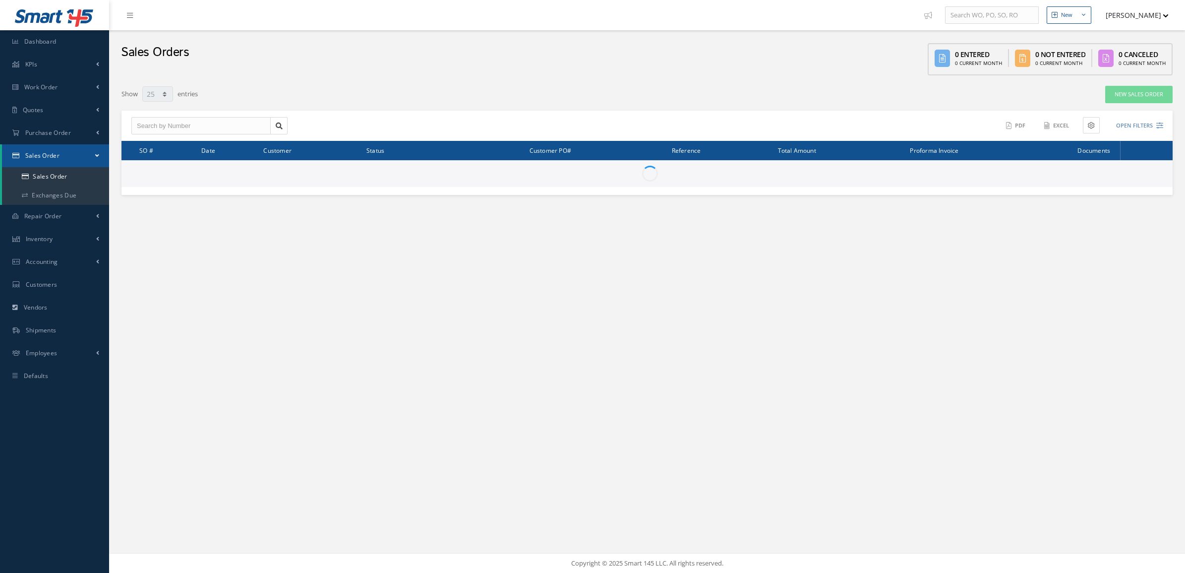
select select "25"
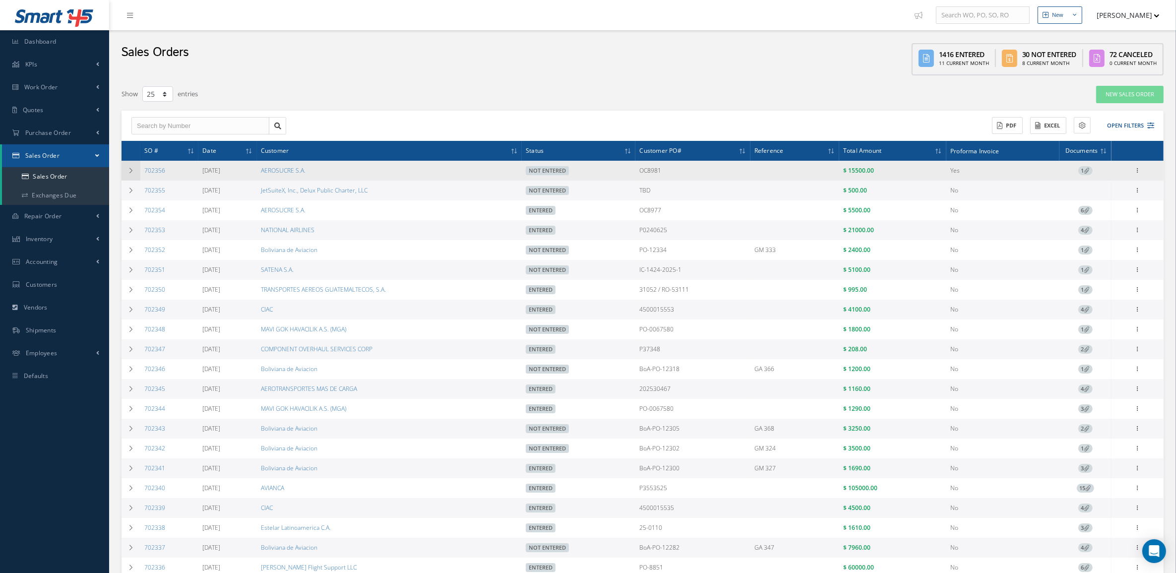
click at [123, 174] on td at bounding box center [130, 171] width 19 height 20
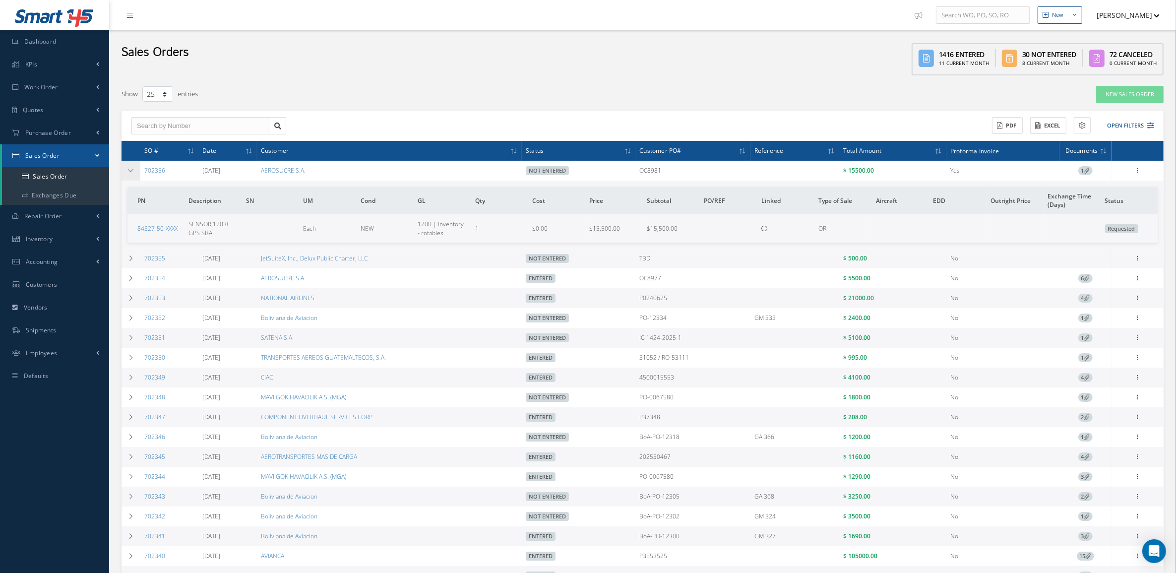
click at [137, 166] on td at bounding box center [130, 171] width 19 height 20
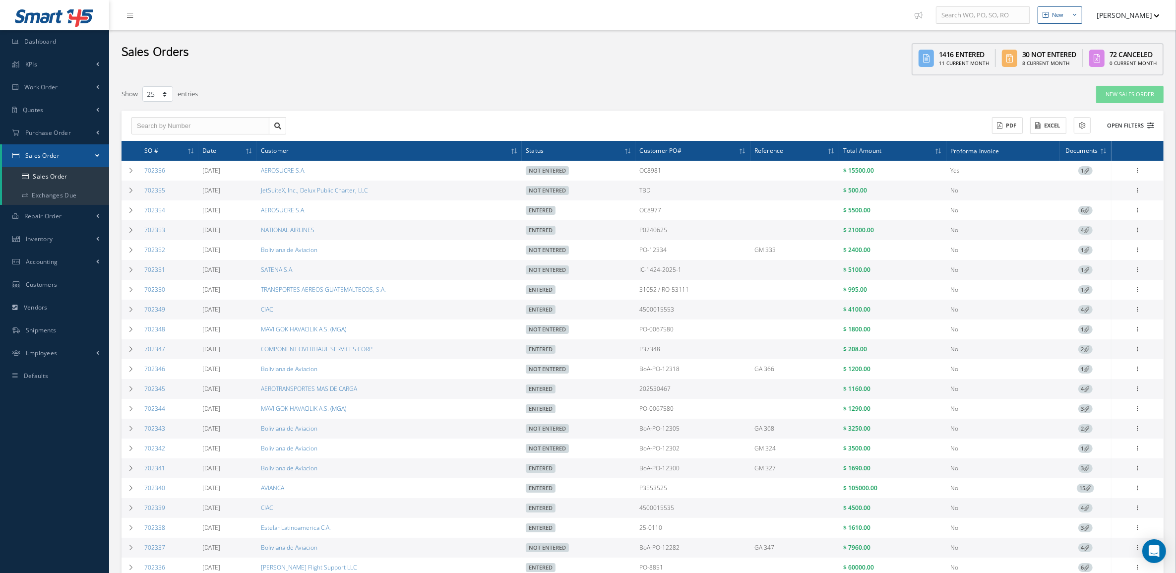
click at [1132, 122] on button "Open Filters" at bounding box center [1126, 126] width 56 height 16
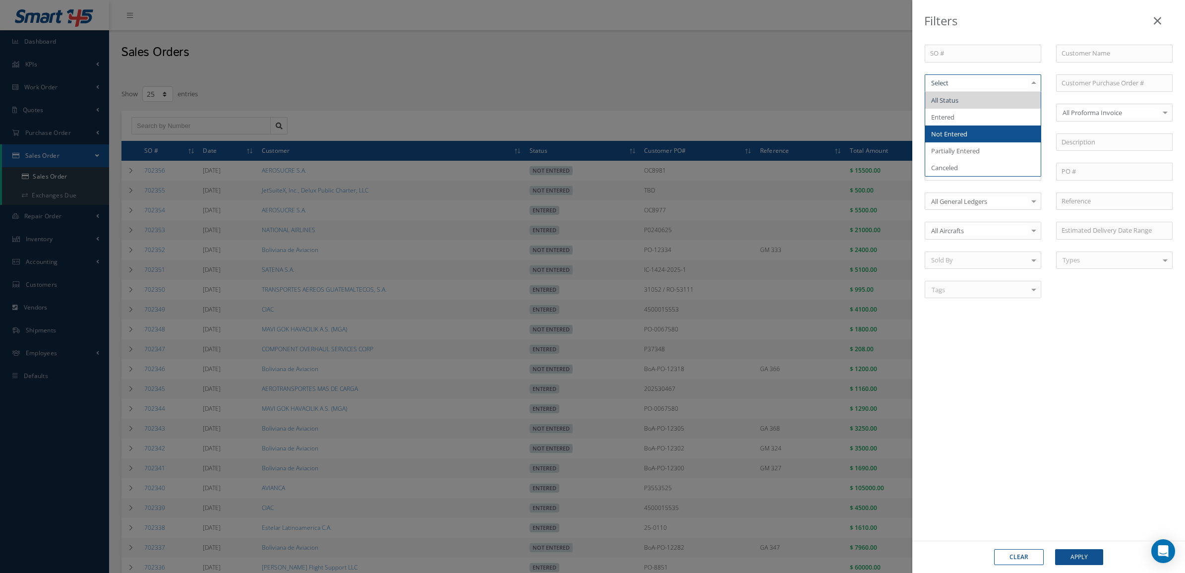
click at [967, 135] on span "Not Entered" at bounding box center [949, 133] width 36 height 9
click at [1076, 561] on button "Apply" at bounding box center [1079, 557] width 48 height 16
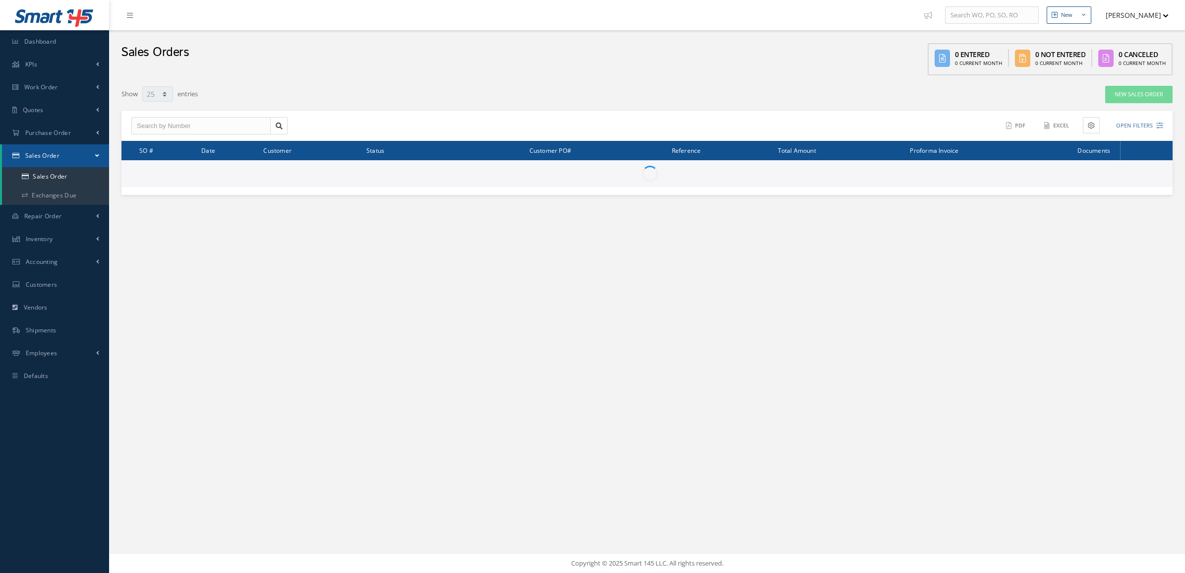
select select "25"
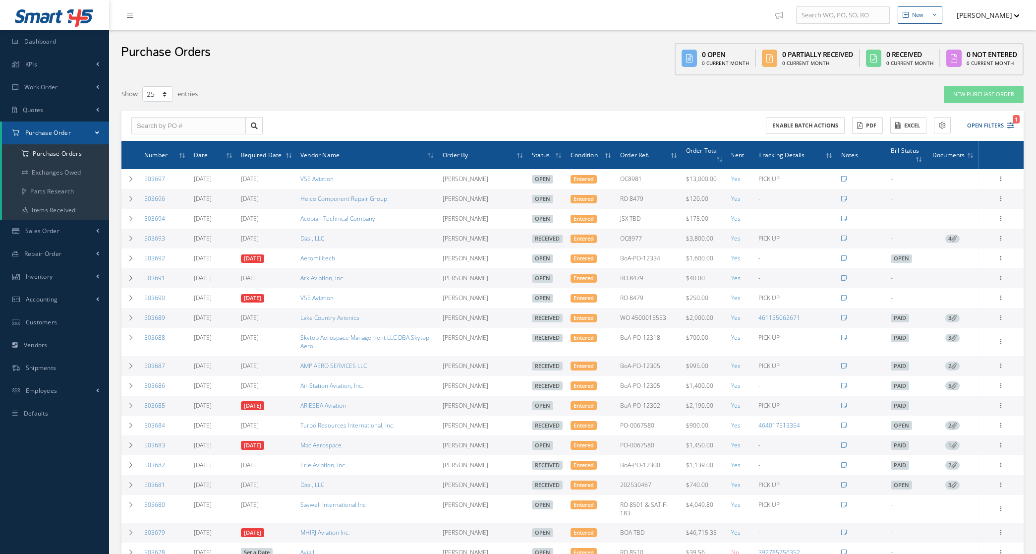
select select "25"
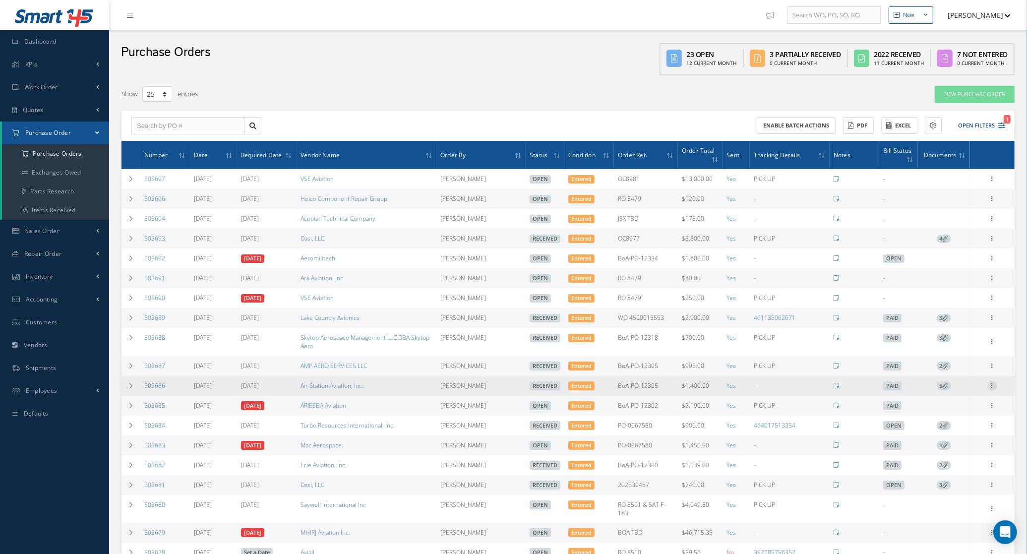
click at [994, 387] on icon at bounding box center [992, 385] width 10 height 8
click at [955, 460] on link "Documents" at bounding box center [946, 455] width 78 height 13
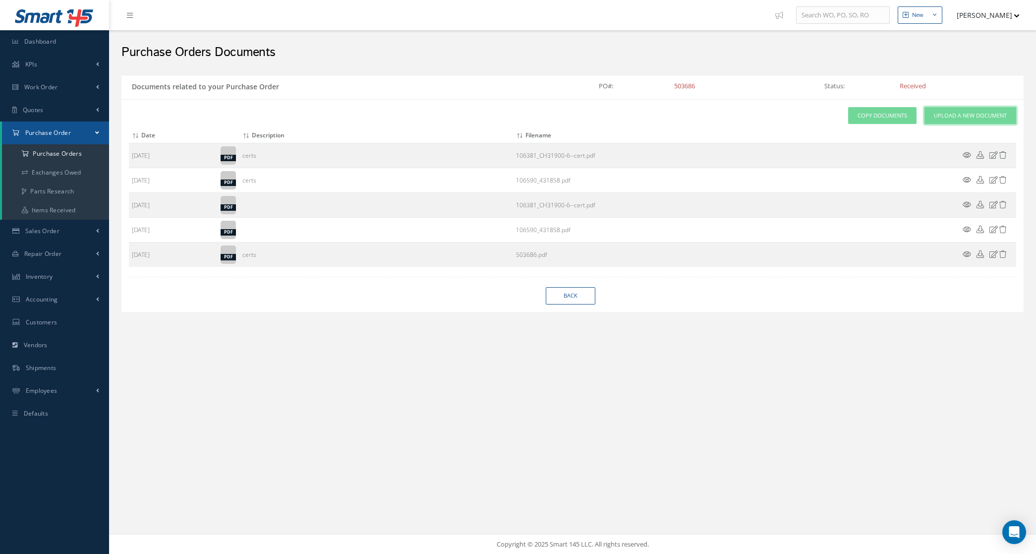
click at [945, 117] on span "Upload a New Document" at bounding box center [970, 116] width 73 height 8
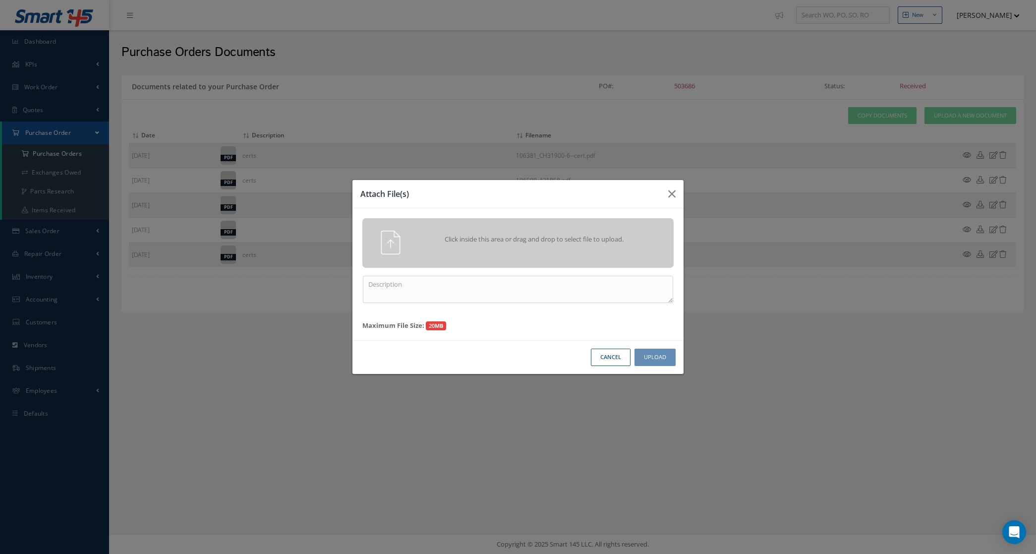
click at [598, 228] on div "Click inside this area or drag and drop to select file to upload." at bounding box center [517, 243] width 311 height 50
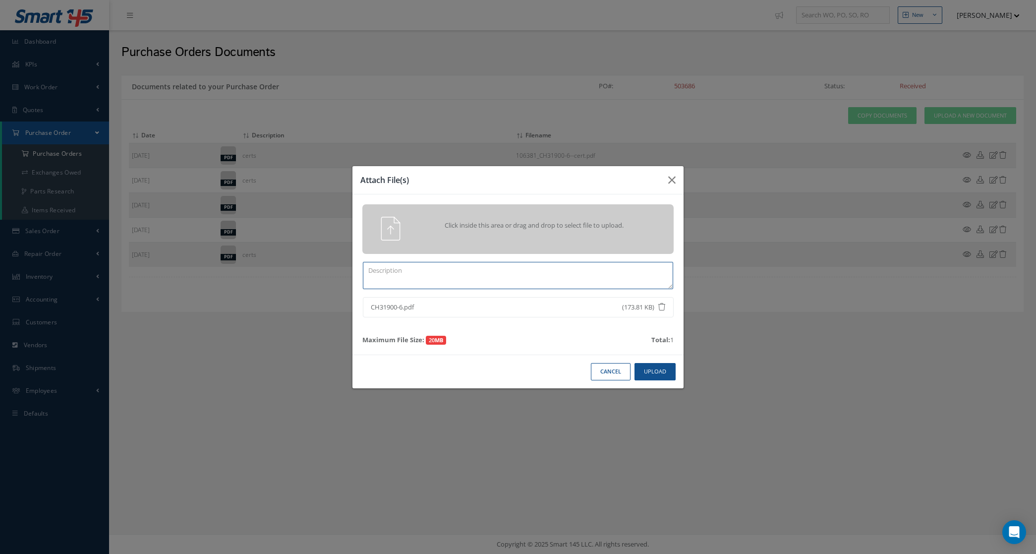
click at [469, 268] on textarea at bounding box center [518, 275] width 310 height 27
type textarea "trace to eastern"
click at [658, 375] on button "Upload" at bounding box center [655, 371] width 41 height 17
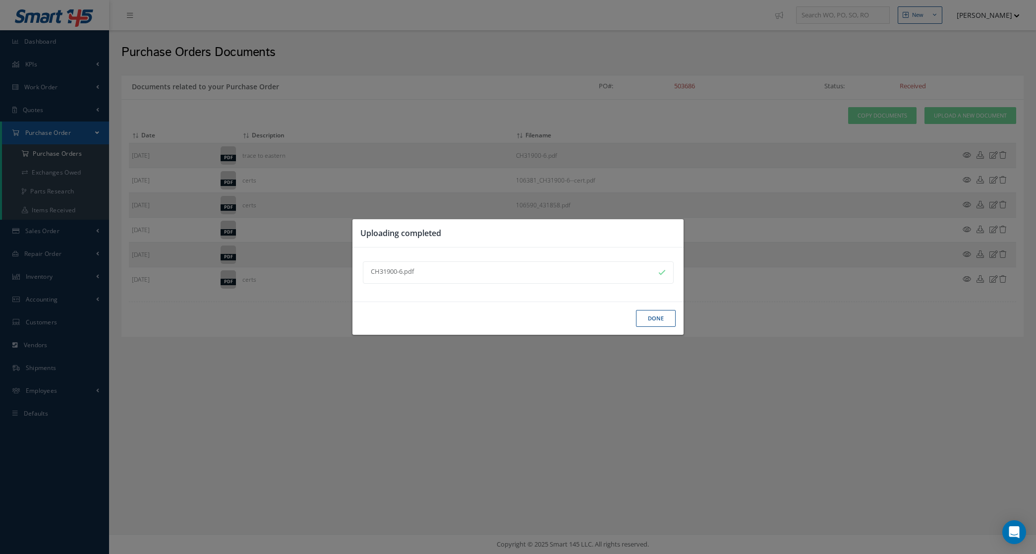
click at [648, 325] on button "Done" at bounding box center [656, 318] width 40 height 17
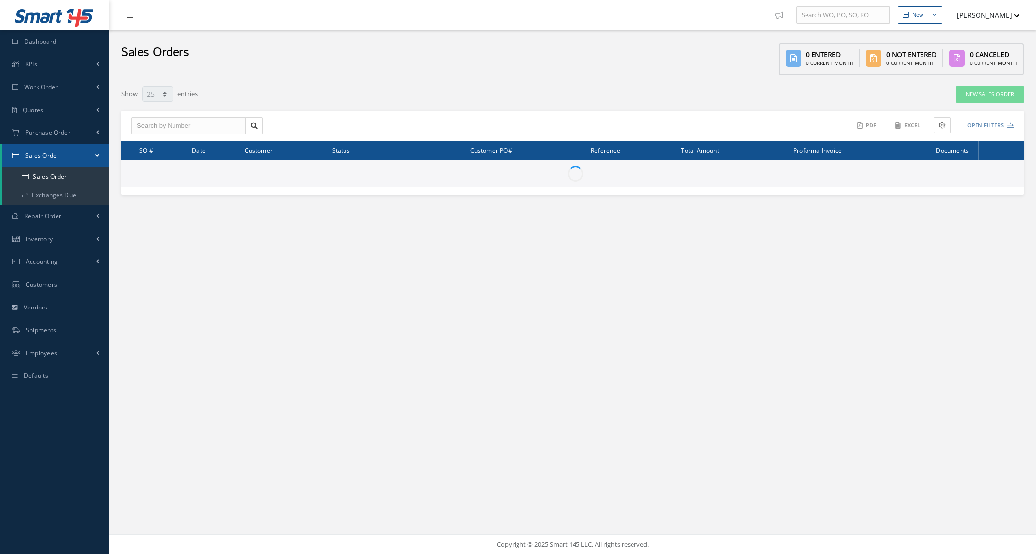
select select "25"
